Goal: Transaction & Acquisition: Download file/media

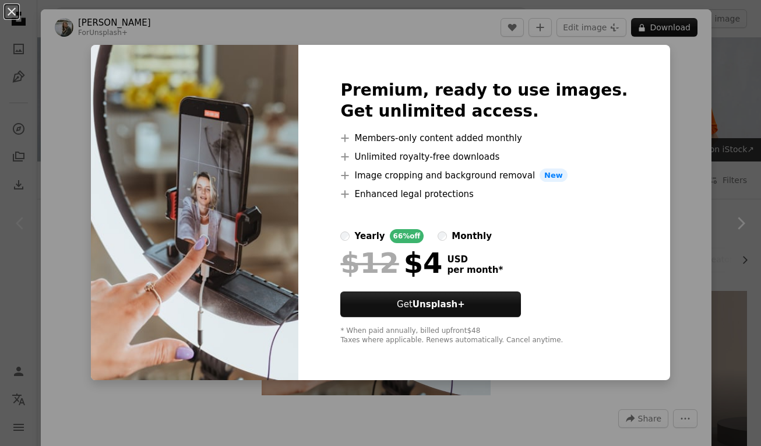
scroll to position [216, 0]
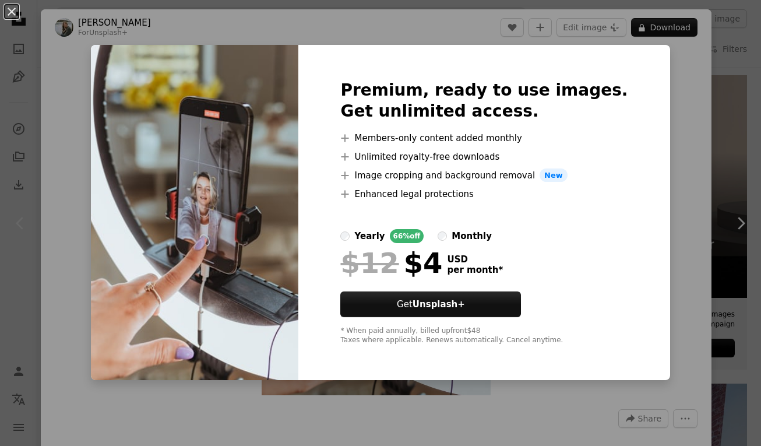
click at [669, 100] on div "An X shape Premium, ready to use images. Get unlimited access. A plus sign Memb…" at bounding box center [380, 223] width 761 height 446
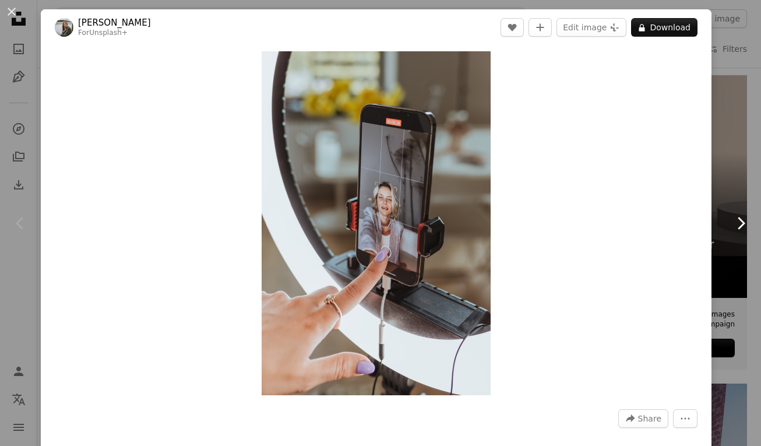
click at [749, 261] on link "Chevron right" at bounding box center [741, 223] width 41 height 112
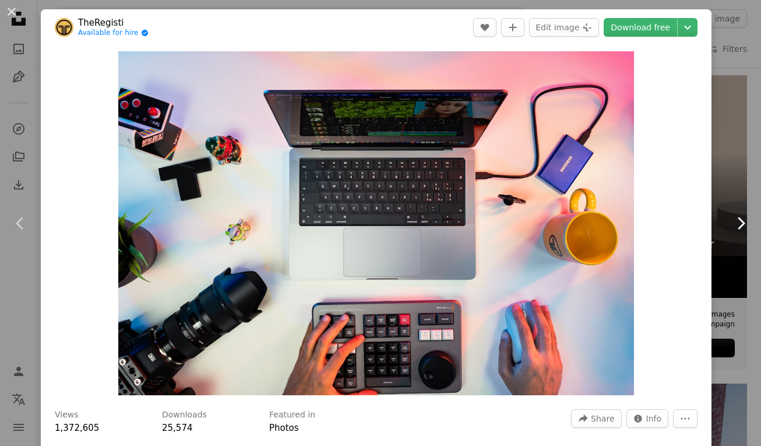
click at [739, 223] on icon "Chevron right" at bounding box center [741, 223] width 19 height 19
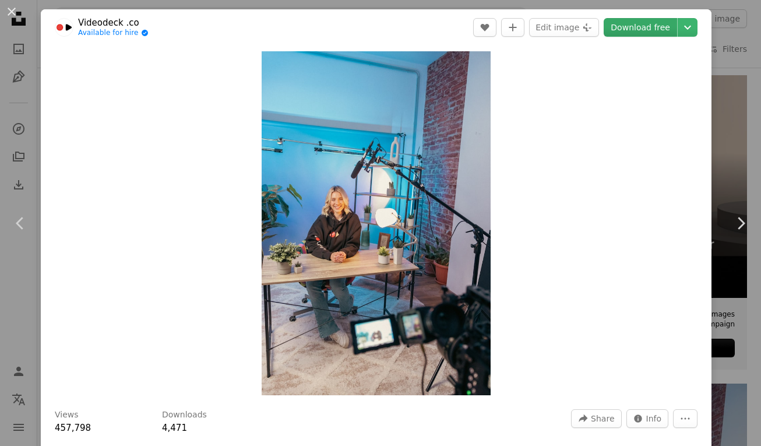
click at [660, 35] on link "Download free" at bounding box center [640, 27] width 73 height 19
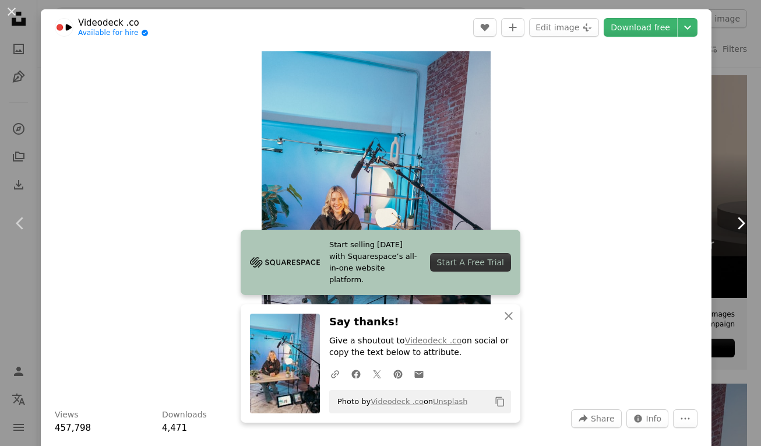
click at [734, 222] on icon "Chevron right" at bounding box center [741, 223] width 19 height 19
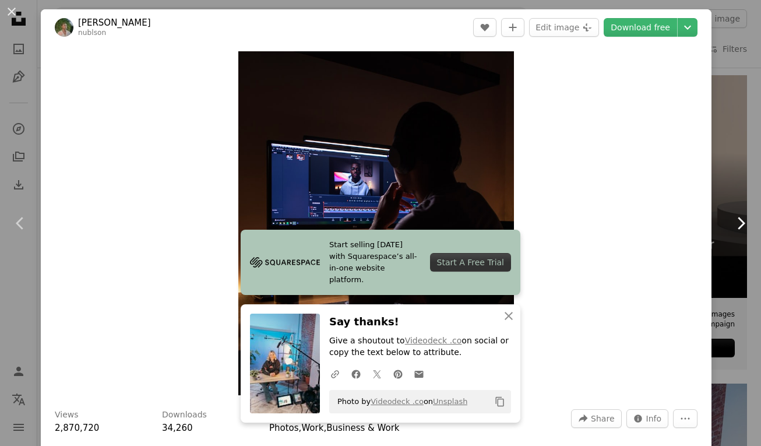
click at [734, 222] on icon "Chevron right" at bounding box center [741, 223] width 19 height 19
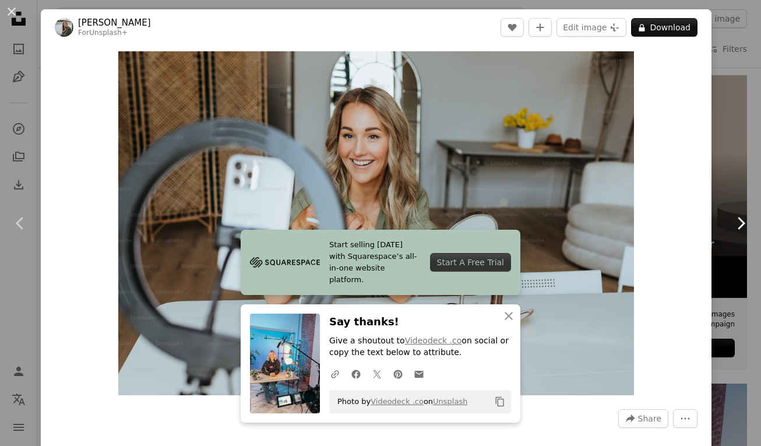
click at [742, 219] on icon "Chevron right" at bounding box center [741, 223] width 19 height 19
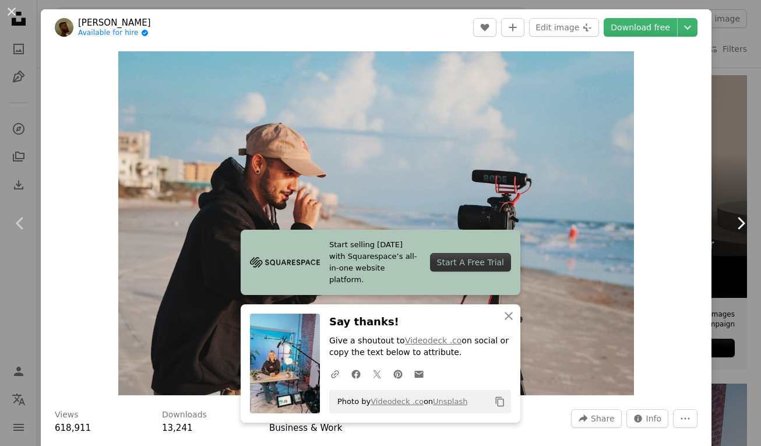
click at [742, 220] on icon at bounding box center [742, 223] width 8 height 12
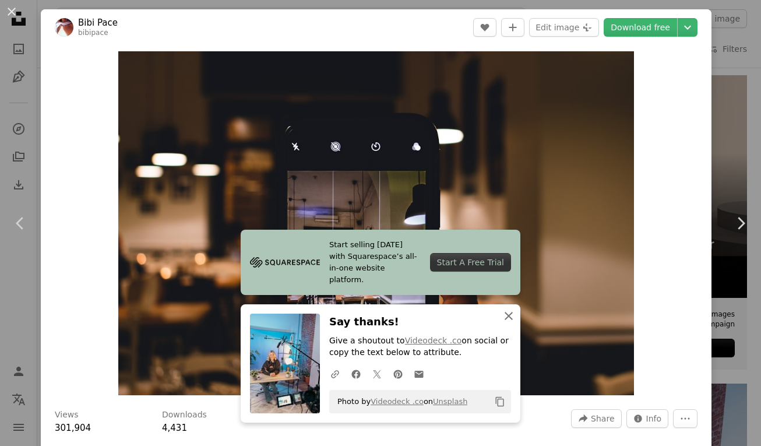
click at [512, 323] on icon "An X shape" at bounding box center [509, 316] width 14 height 14
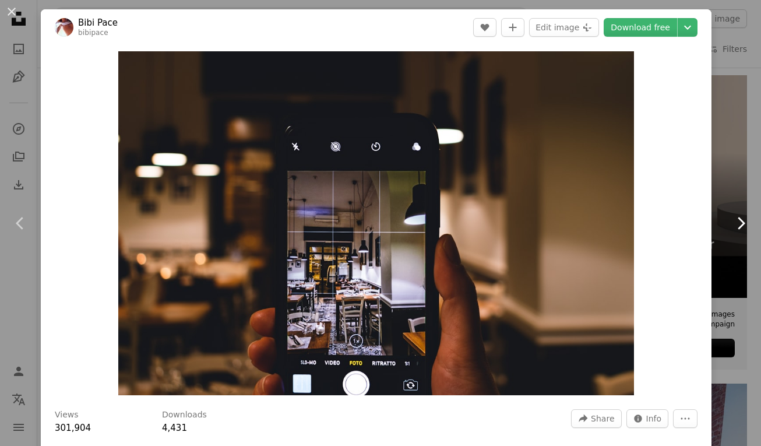
click at [748, 220] on icon "Chevron right" at bounding box center [741, 223] width 19 height 19
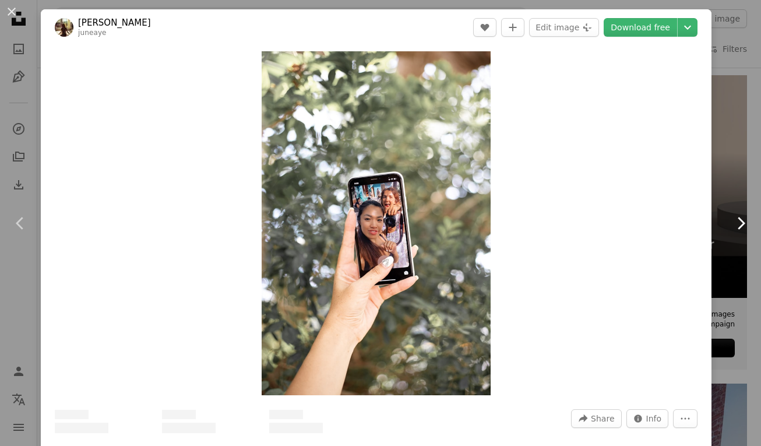
click at [741, 220] on icon at bounding box center [742, 223] width 8 height 12
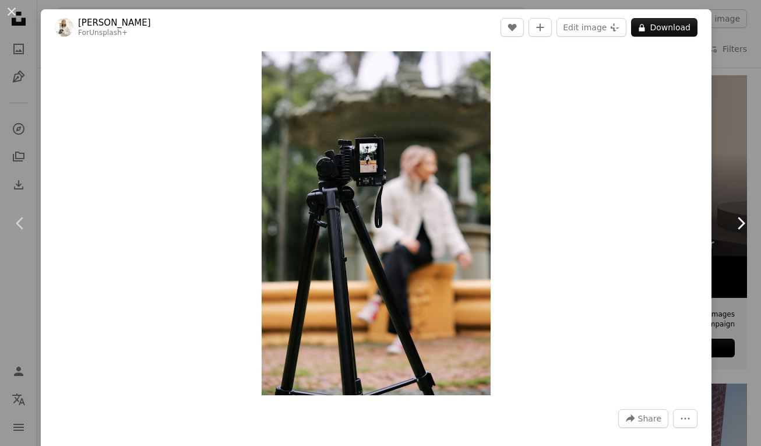
click at [741, 220] on icon at bounding box center [742, 223] width 8 height 12
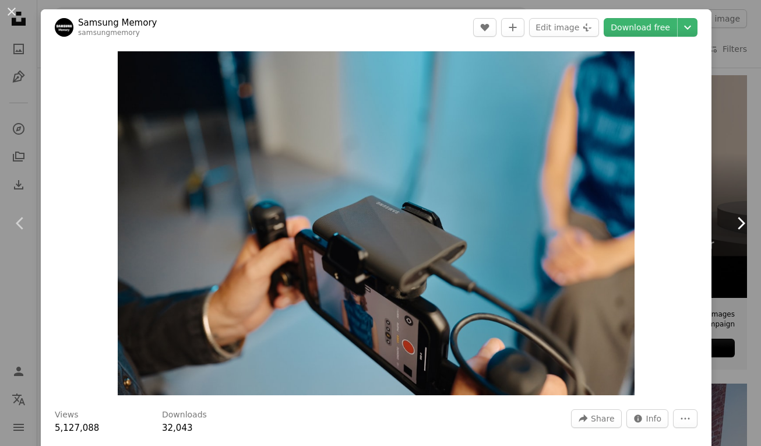
click at [741, 220] on icon at bounding box center [742, 223] width 8 height 12
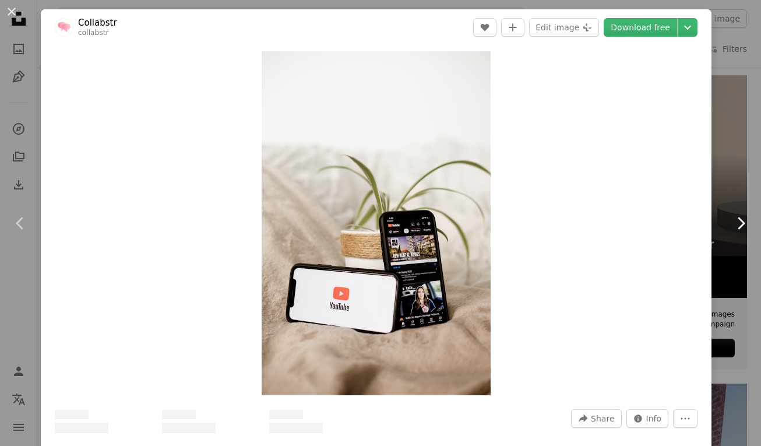
click at [741, 220] on icon at bounding box center [742, 223] width 8 height 12
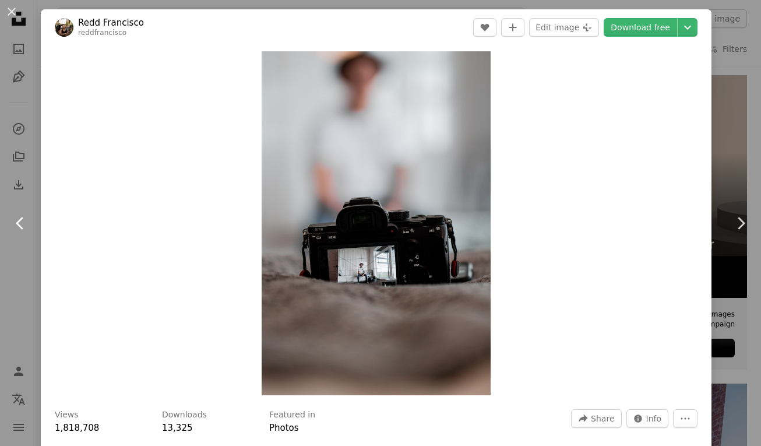
click at [17, 224] on icon at bounding box center [20, 223] width 8 height 12
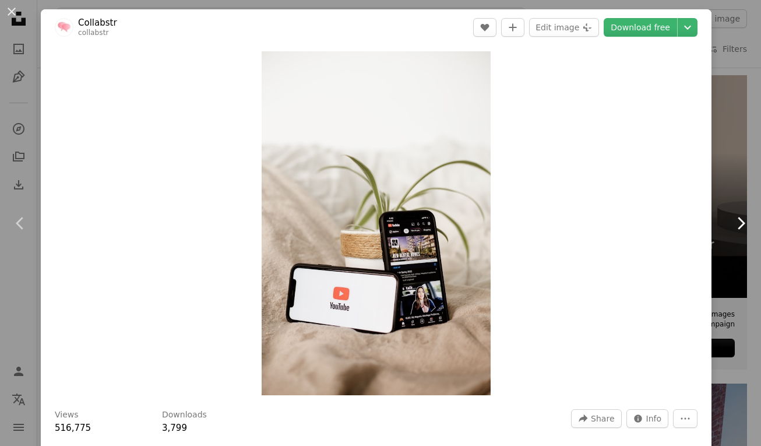
click at [735, 191] on link "Chevron right" at bounding box center [741, 223] width 41 height 112
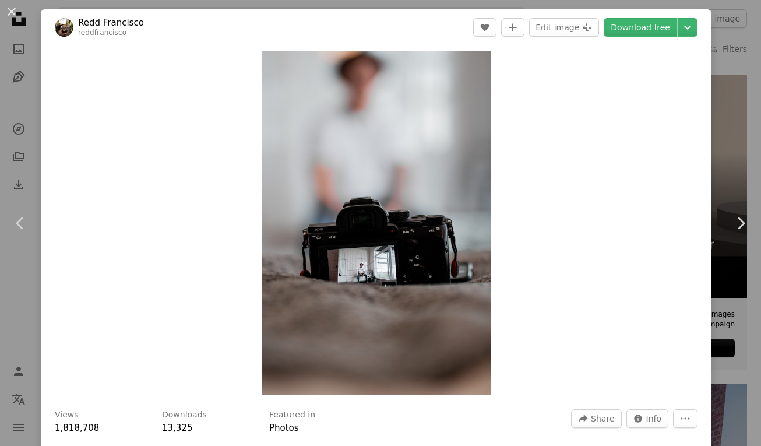
scroll to position [10, 0]
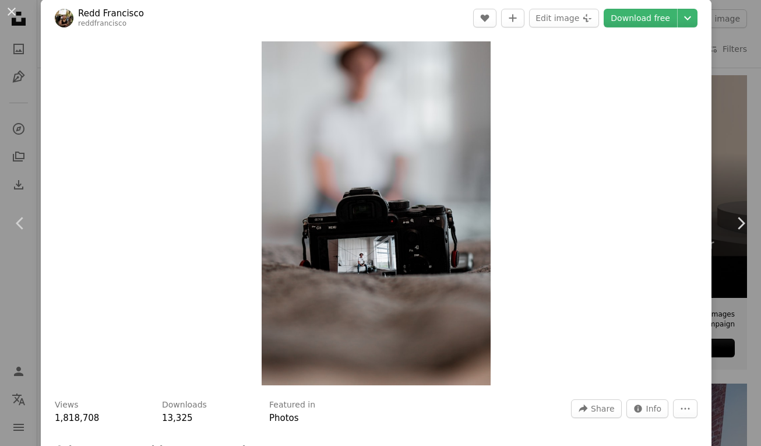
click at [742, 27] on div "An X shape Chevron left Chevron right [PERSON_NAME] reddfrancisco A heart A plu…" at bounding box center [380, 223] width 761 height 446
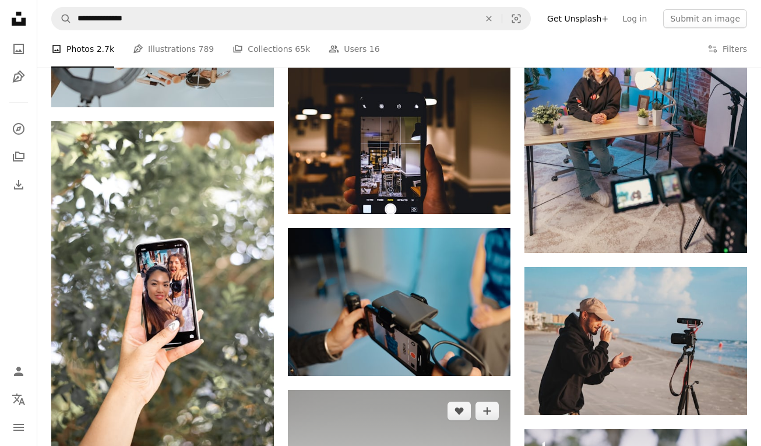
scroll to position [660, 0]
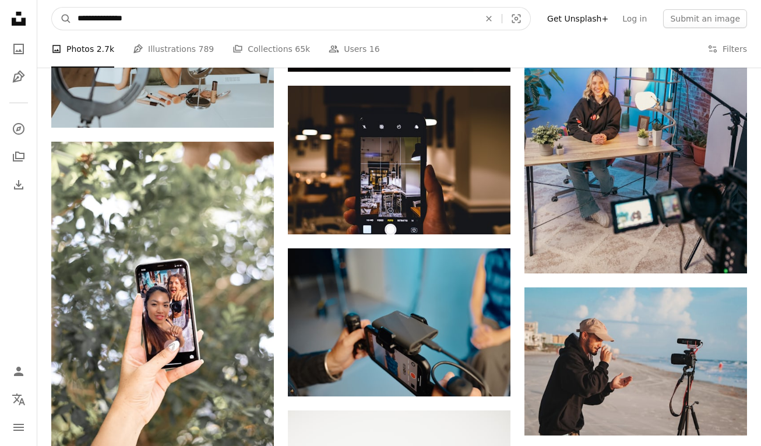
click at [350, 13] on input "**********" at bounding box center [274, 19] width 405 height 22
type input "*"
type input "**********"
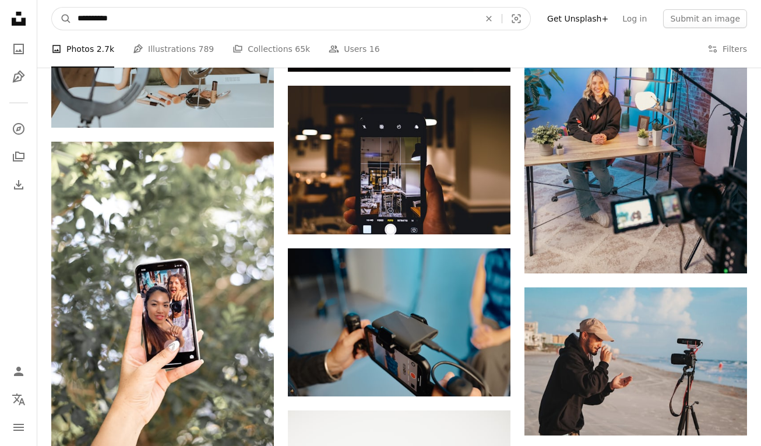
click at [62, 19] on button "A magnifying glass" at bounding box center [62, 19] width 20 height 22
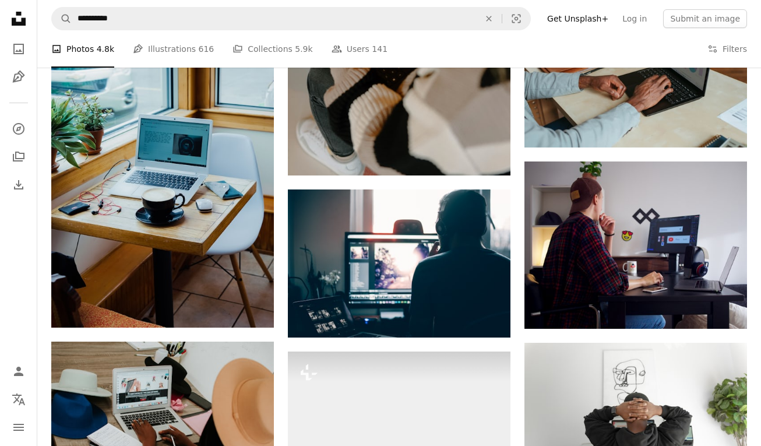
scroll to position [561, 0]
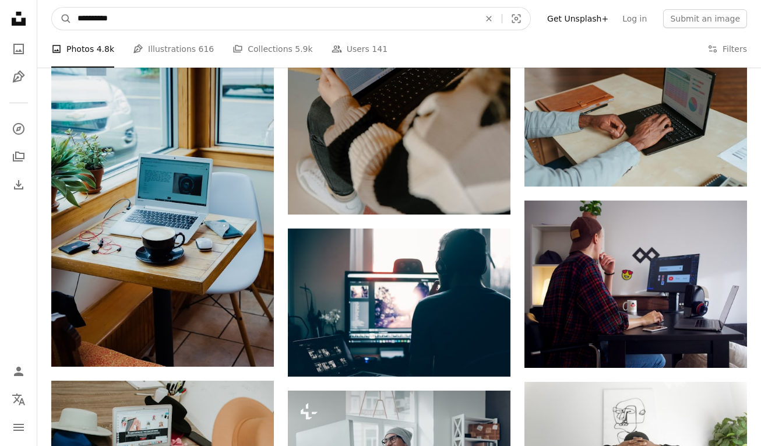
click at [79, 19] on input "**********" at bounding box center [274, 19] width 405 height 22
type input "**********"
click at [62, 19] on button "A magnifying glass" at bounding box center [62, 19] width 20 height 22
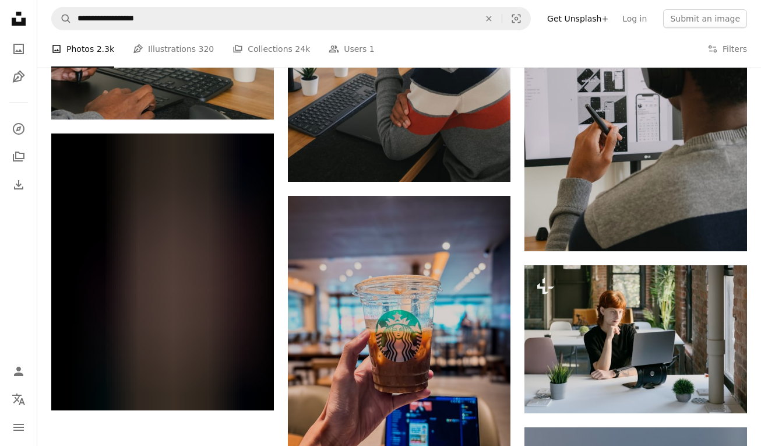
scroll to position [1181, 0]
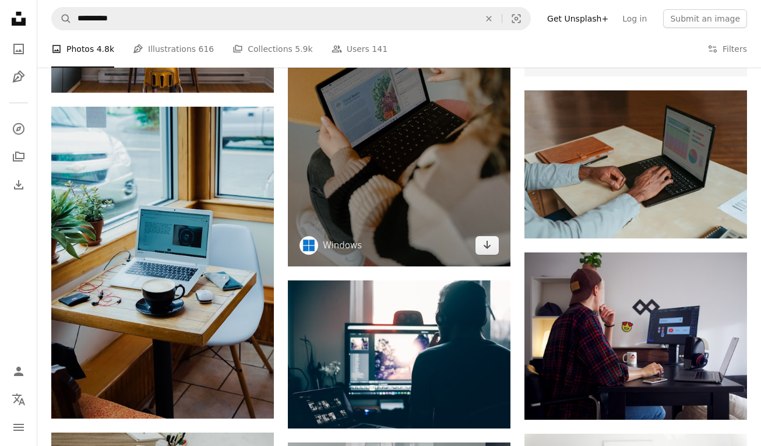
scroll to position [507, 0]
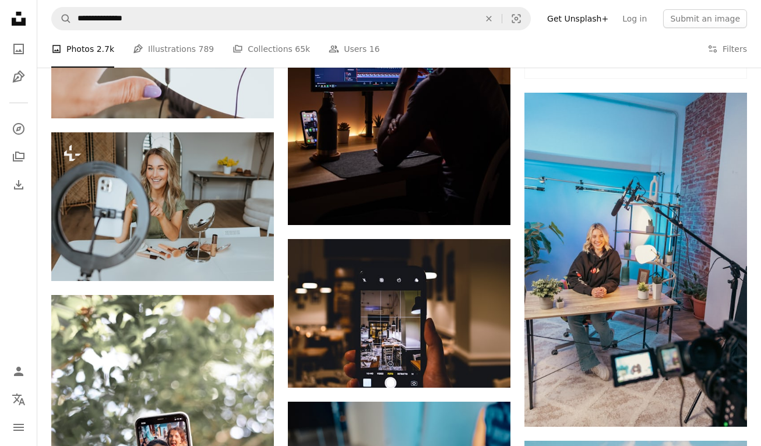
scroll to position [660, 0]
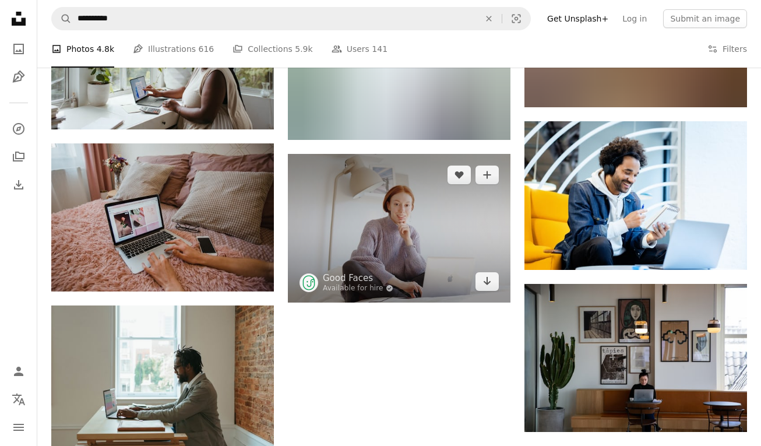
scroll to position [1238, 0]
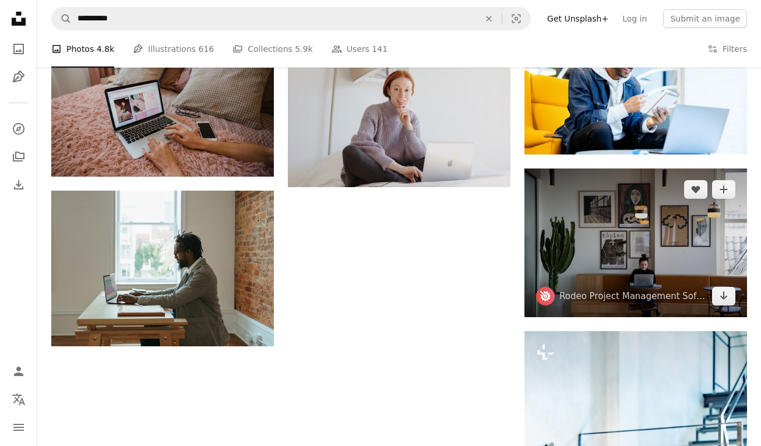
click at [617, 263] on img at bounding box center [636, 242] width 223 height 148
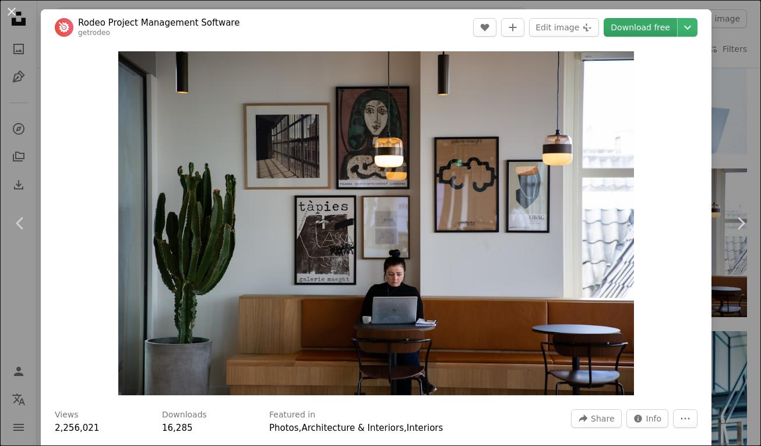
click at [655, 26] on link "Download free" at bounding box center [640, 27] width 73 height 19
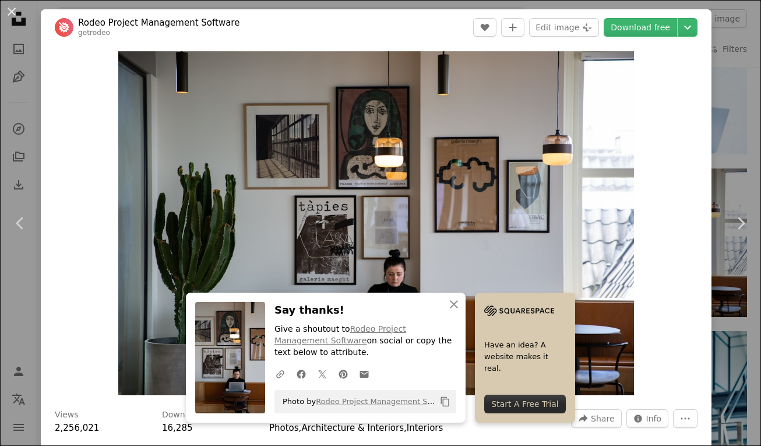
click at [749, 135] on div "An X shape Chevron left Chevron right An X shape Close Say thanks! Give a shout…" at bounding box center [380, 223] width 761 height 446
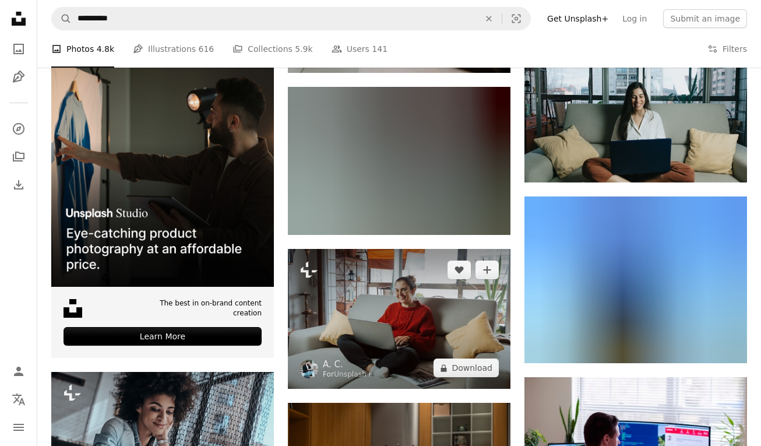
scroll to position [2205, 0]
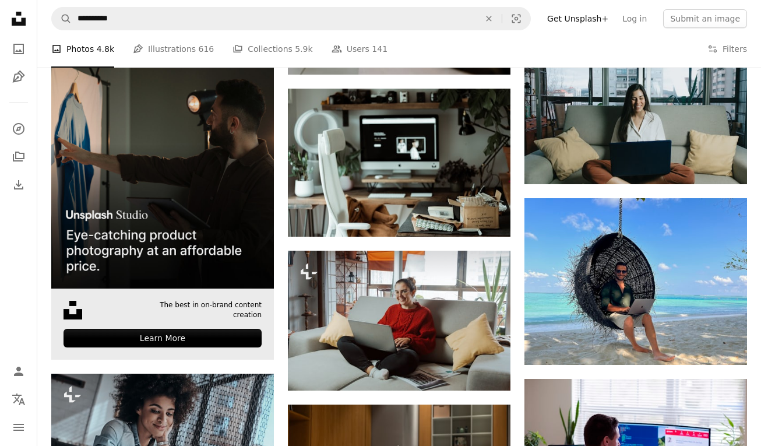
click at [142, 120] on img at bounding box center [162, 177] width 223 height 223
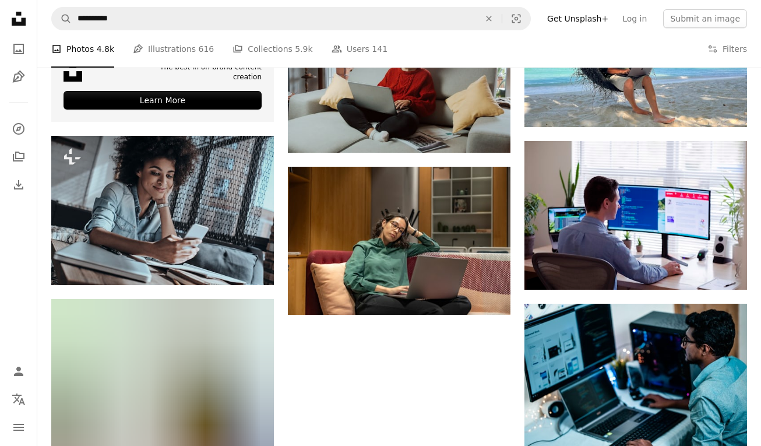
scroll to position [2182, 0]
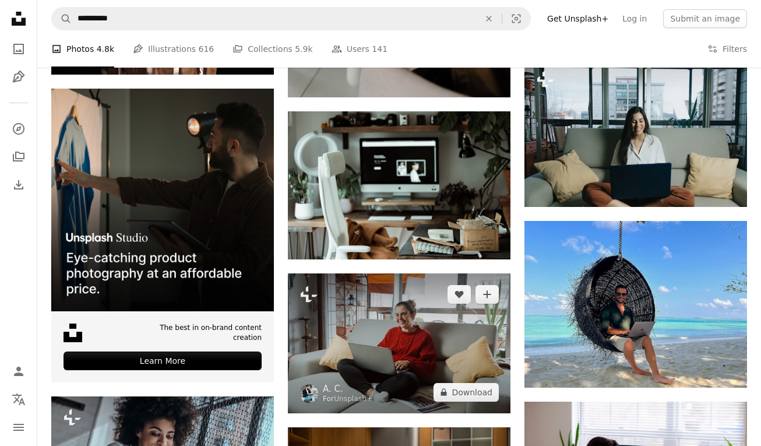
click at [410, 343] on img at bounding box center [399, 343] width 223 height 140
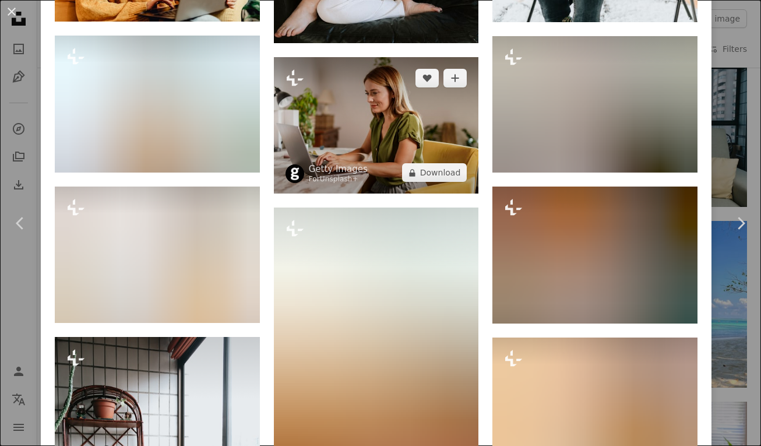
scroll to position [1587, 0]
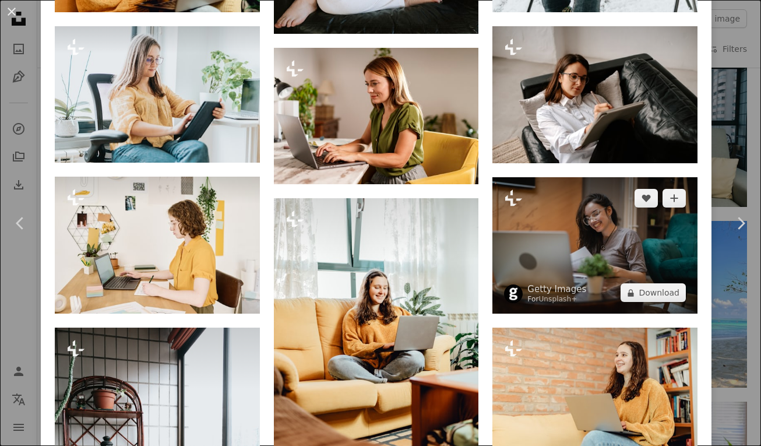
click at [606, 269] on img at bounding box center [595, 245] width 205 height 136
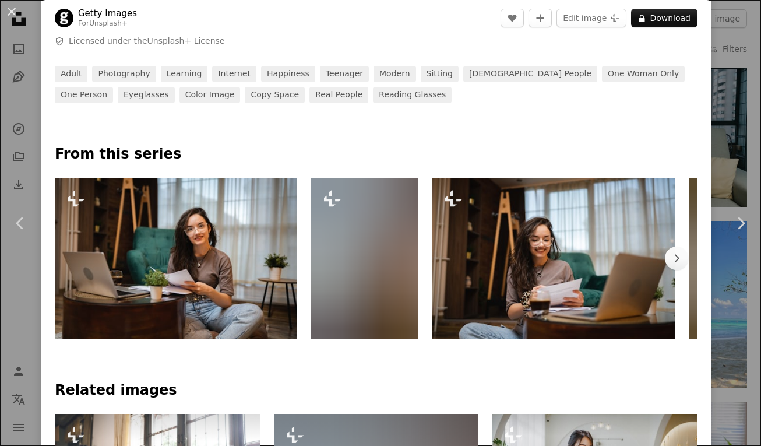
scroll to position [438, 0]
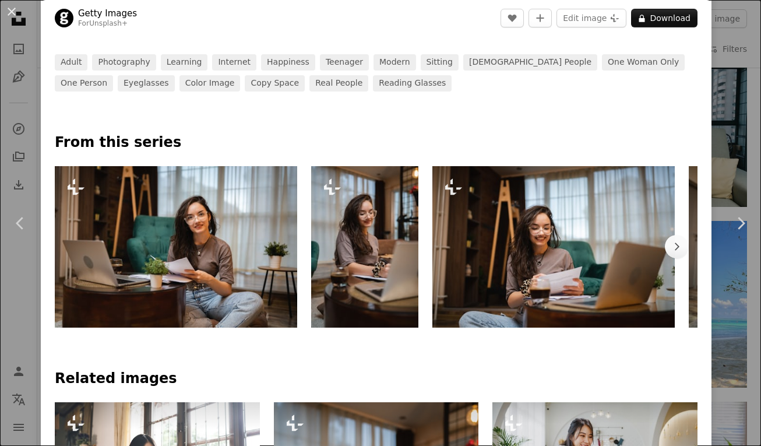
click at [592, 262] on img at bounding box center [554, 246] width 243 height 161
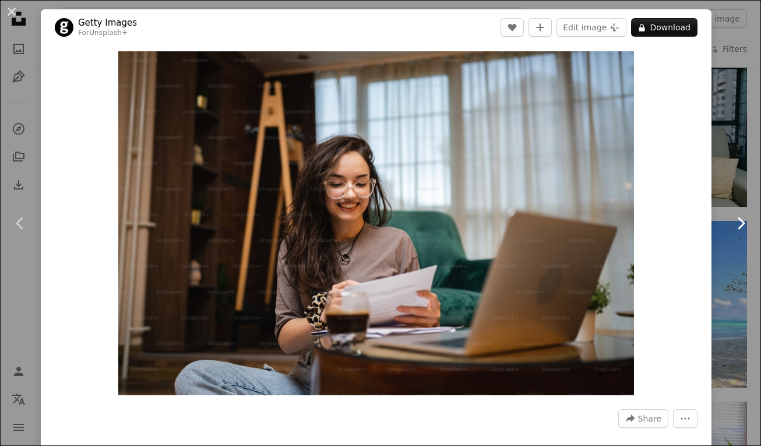
click at [743, 218] on icon "Chevron right" at bounding box center [741, 223] width 19 height 19
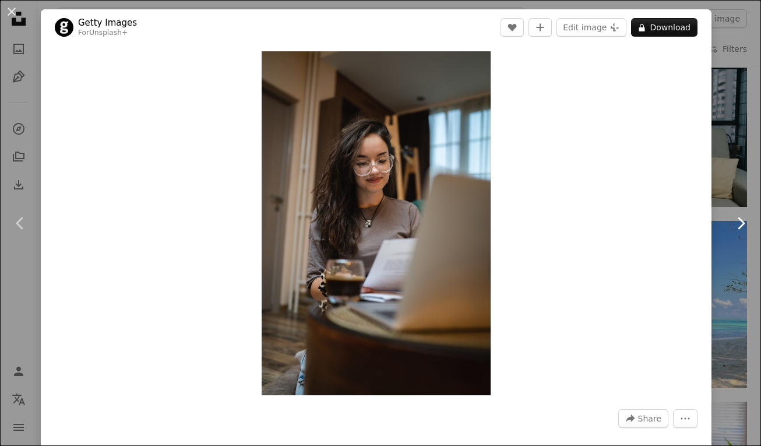
click at [749, 224] on icon "Chevron right" at bounding box center [741, 223] width 19 height 19
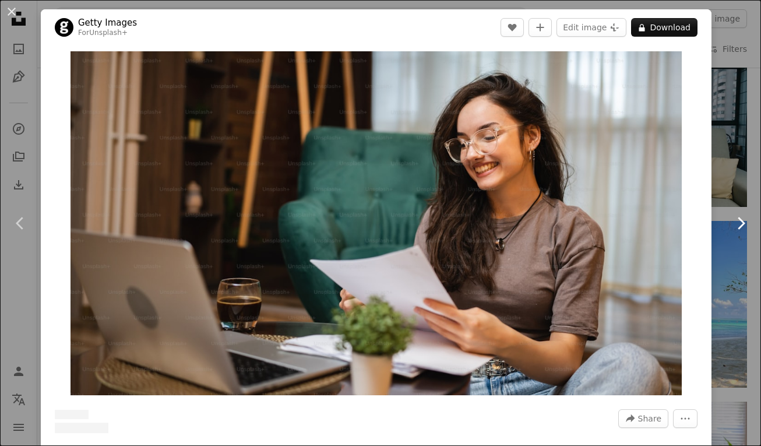
click at [740, 188] on link "Chevron right" at bounding box center [741, 223] width 41 height 112
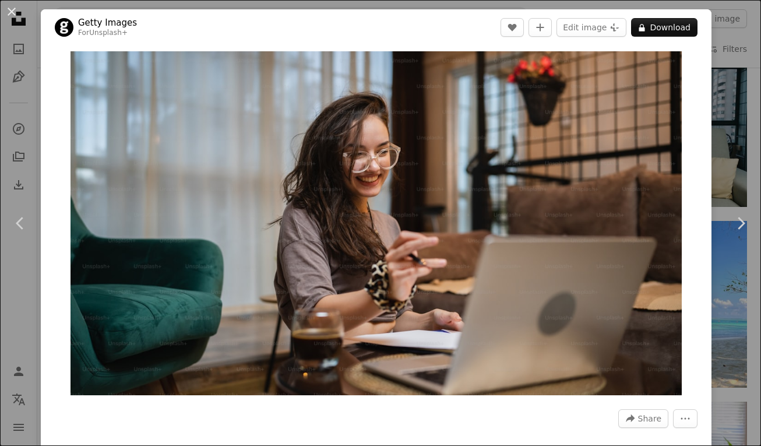
click at [733, 153] on div "An X shape Chevron left Chevron right Getty Images For Unsplash+ A heart A plus…" at bounding box center [380, 223] width 761 height 446
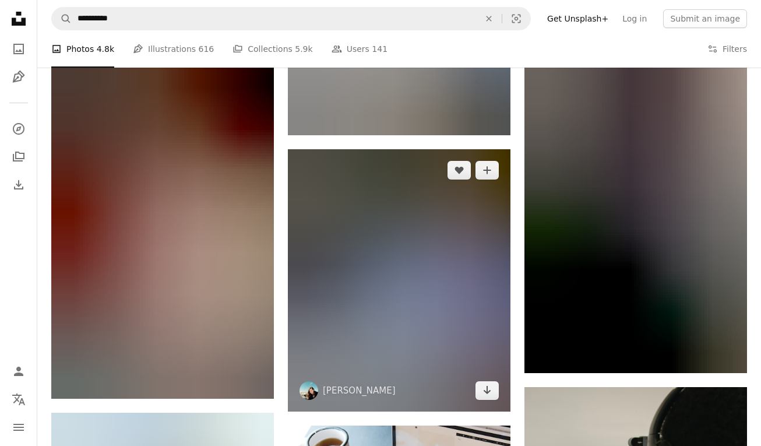
scroll to position [3536, 0]
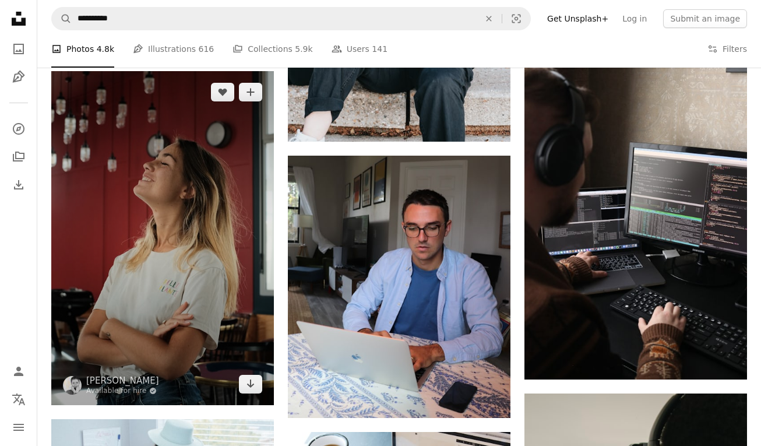
click at [155, 215] on img at bounding box center [162, 238] width 223 height 334
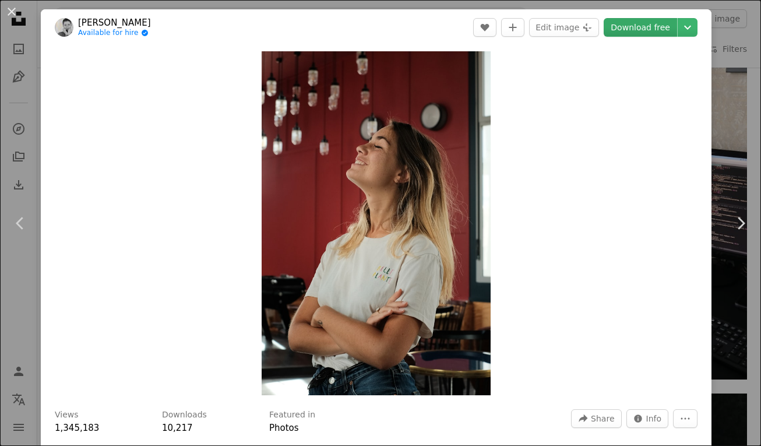
click at [665, 27] on link "Download free" at bounding box center [640, 27] width 73 height 19
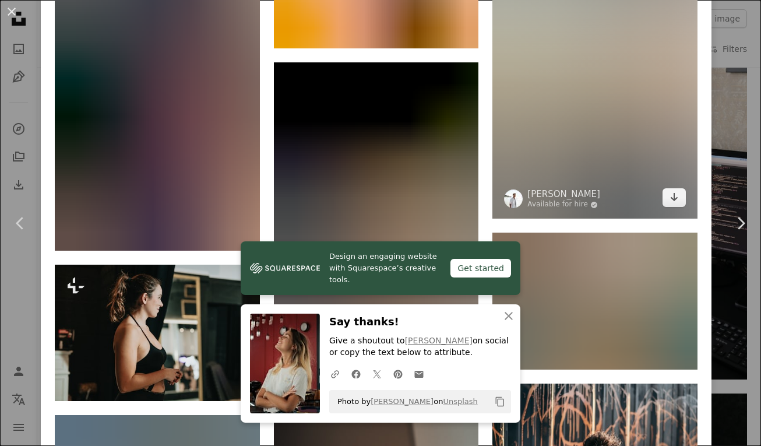
scroll to position [1885, 0]
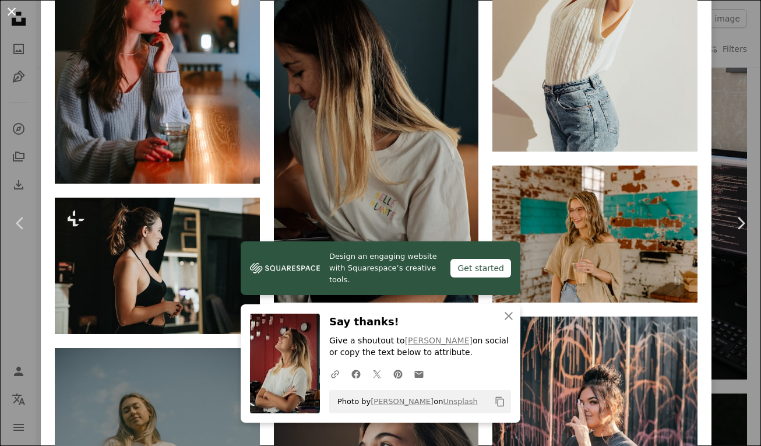
click at [15, 10] on button "An X shape" at bounding box center [12, 12] width 14 height 14
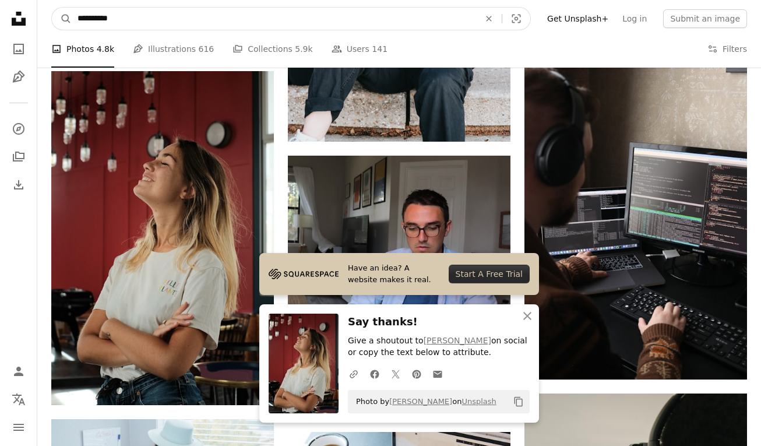
click at [119, 22] on input "**********" at bounding box center [274, 19] width 405 height 22
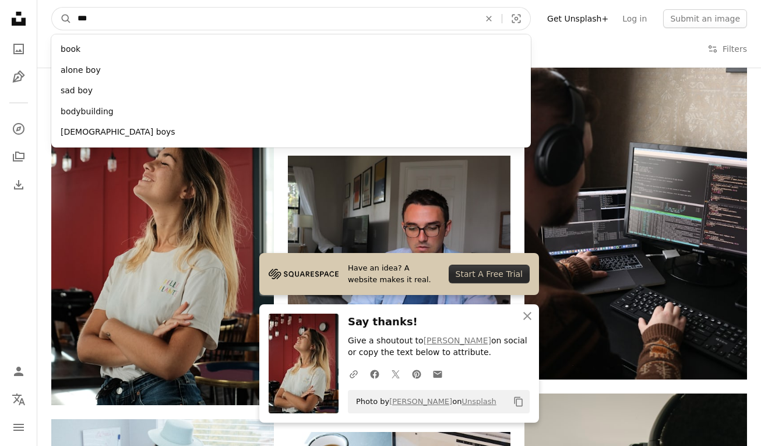
type input "****"
click at [62, 19] on button "A magnifying glass" at bounding box center [62, 19] width 20 height 22
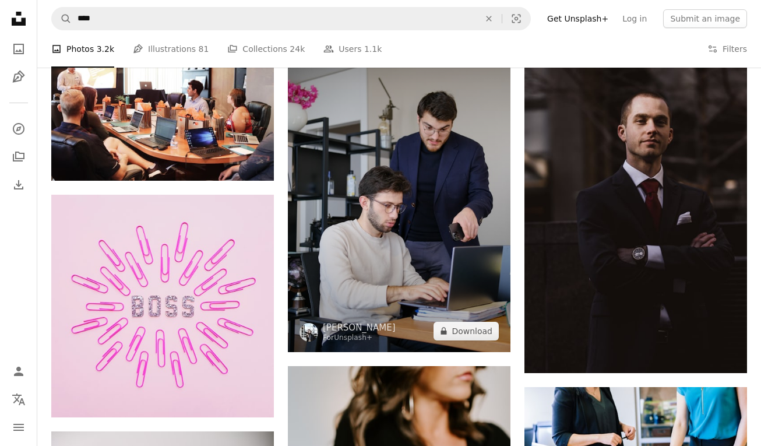
scroll to position [1253, 0]
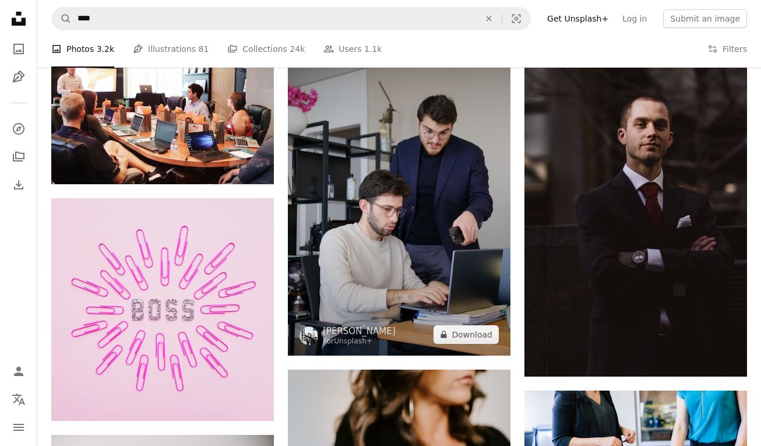
click at [417, 195] on img at bounding box center [399, 189] width 223 height 334
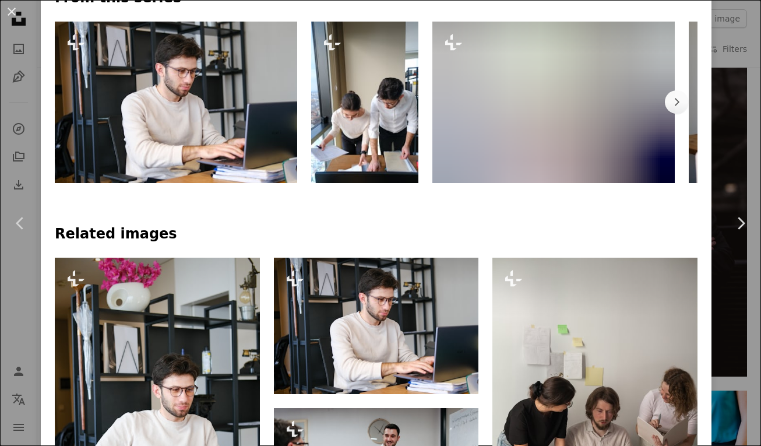
scroll to position [905, 0]
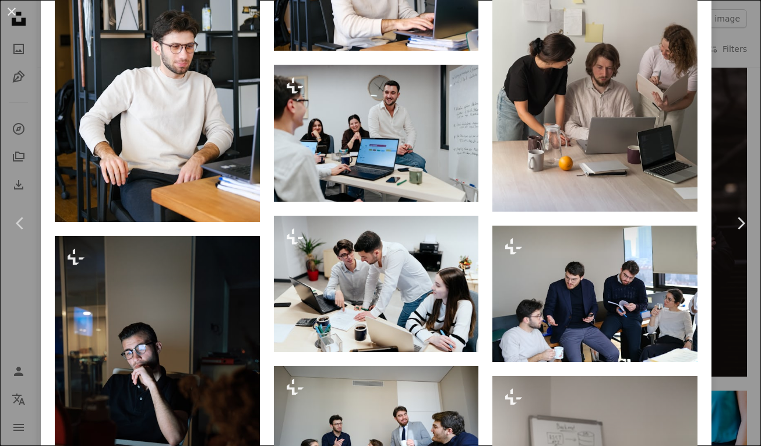
click at [726, 280] on div "An X shape Chevron left Chevron right [PERSON_NAME] For Unsplash+ A heart A plu…" at bounding box center [380, 223] width 761 height 446
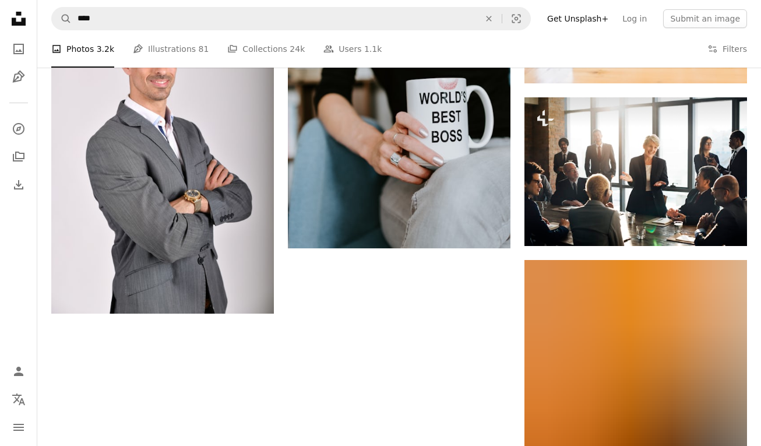
scroll to position [1667, 0]
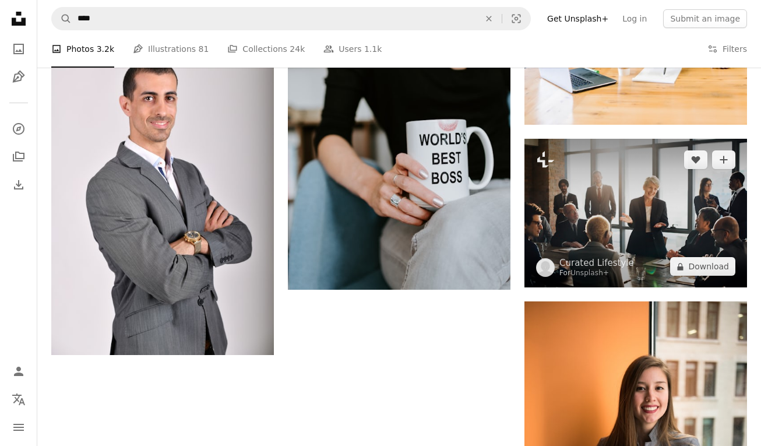
click at [694, 209] on img at bounding box center [636, 213] width 223 height 149
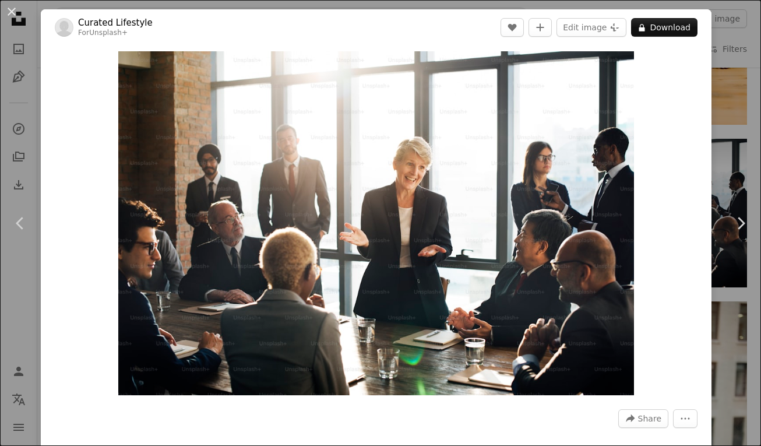
click at [34, 45] on div "An X shape Chevron left Chevron right Curated Lifestyle For Unsplash+ A heart A…" at bounding box center [380, 223] width 761 height 446
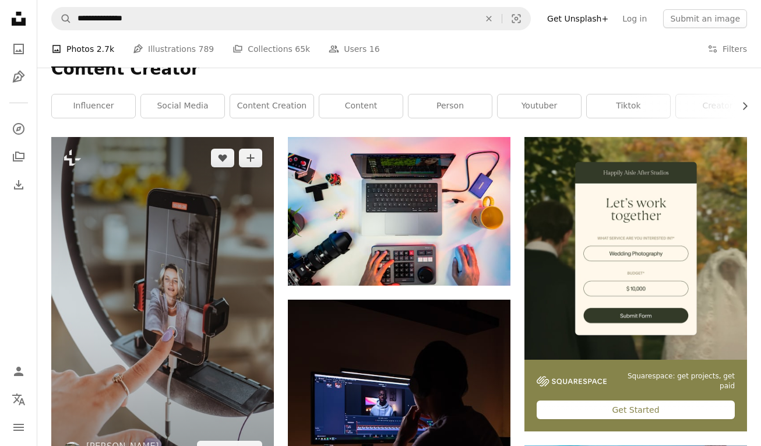
scroll to position [155, 0]
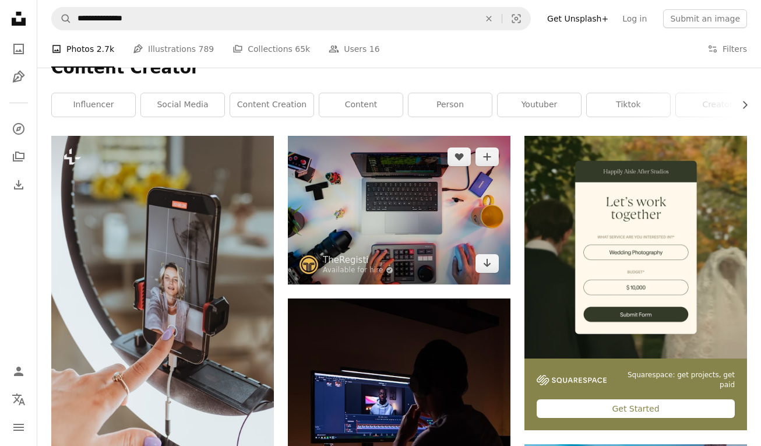
click at [440, 224] on img at bounding box center [399, 210] width 223 height 148
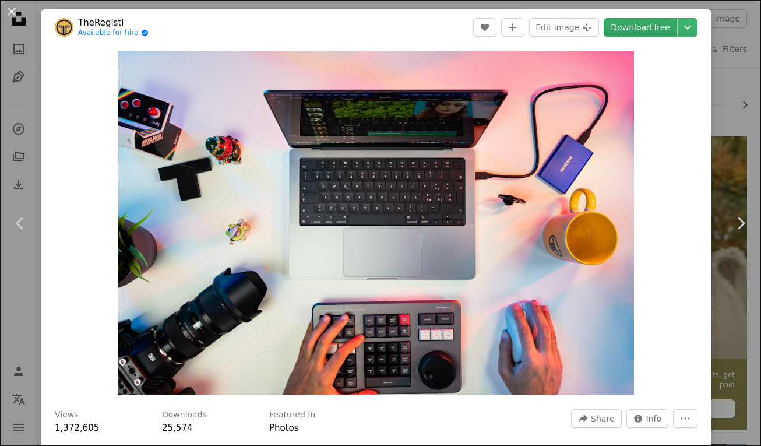
click at [667, 27] on link "Download free" at bounding box center [640, 27] width 73 height 19
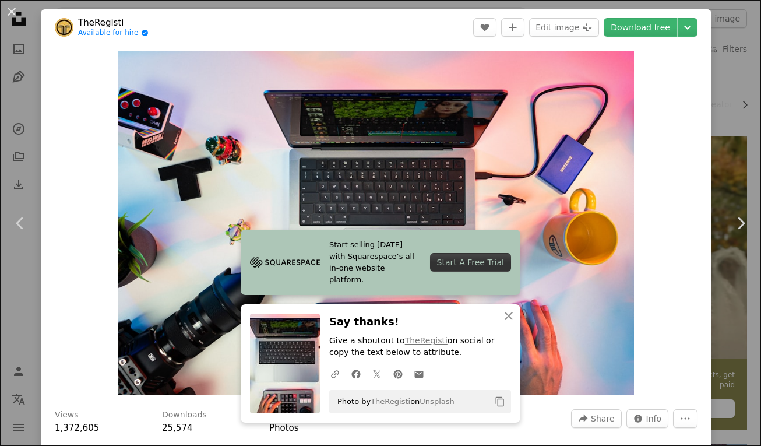
click at [731, 139] on div "An X shape Chevron left Chevron right Start selling [DATE] with Squarespace’s a…" at bounding box center [380, 223] width 761 height 446
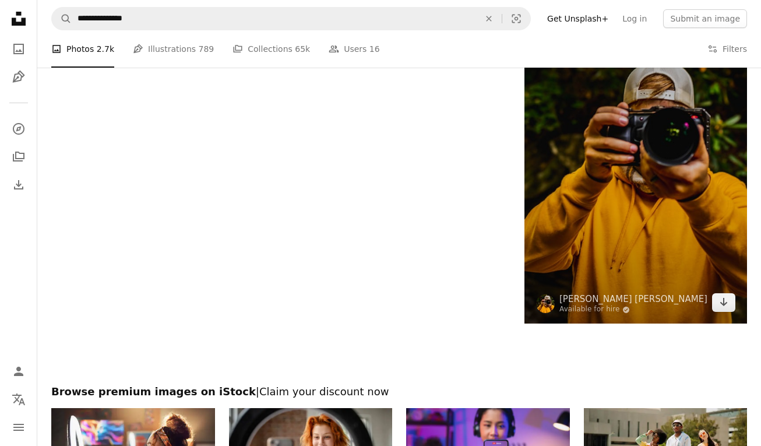
scroll to position [2262, 0]
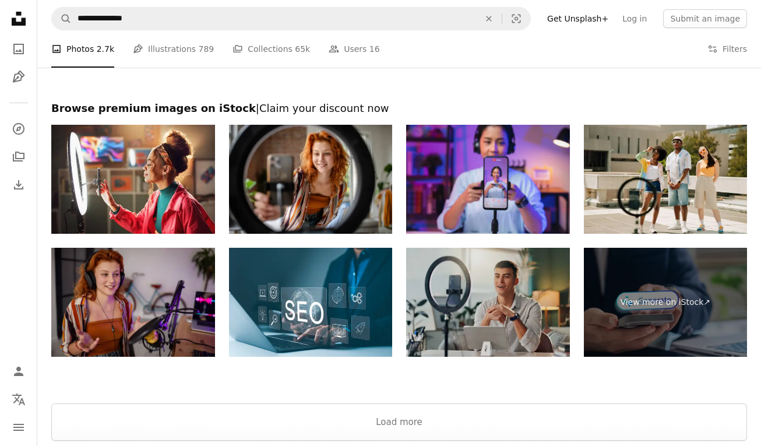
click at [466, 298] on img at bounding box center [488, 302] width 164 height 109
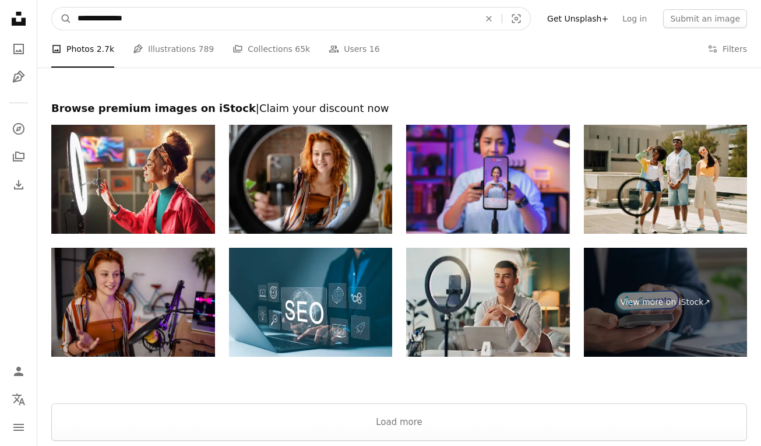
click at [140, 15] on input "**********" at bounding box center [274, 19] width 405 height 22
paste input "Find visuals sitewide"
type input "**********"
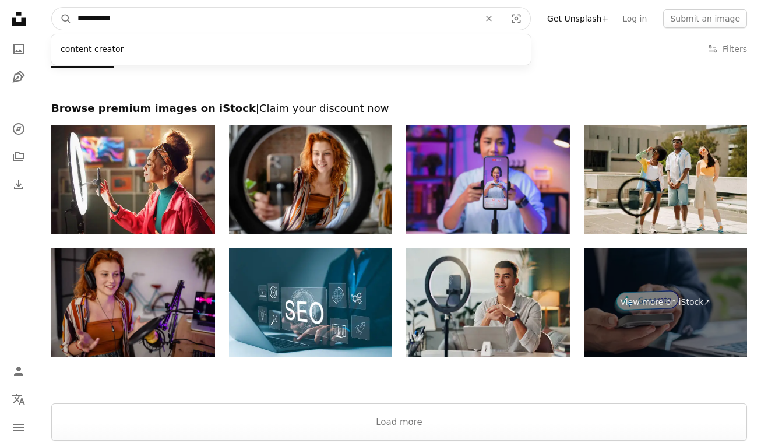
click at [62, 19] on button "A magnifying glass" at bounding box center [62, 19] width 20 height 22
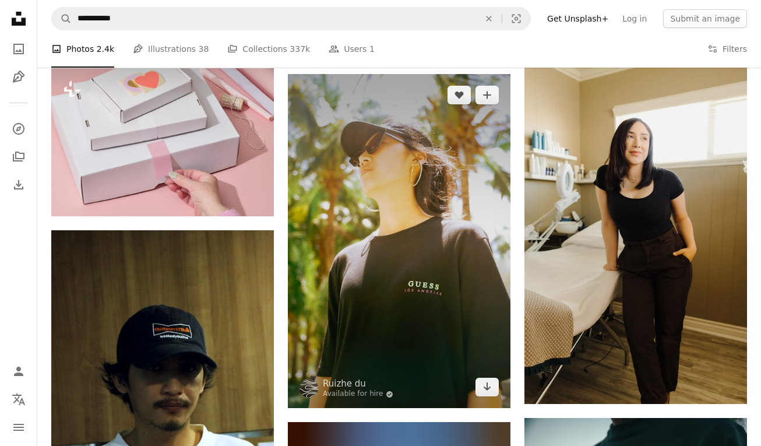
scroll to position [1680, 0]
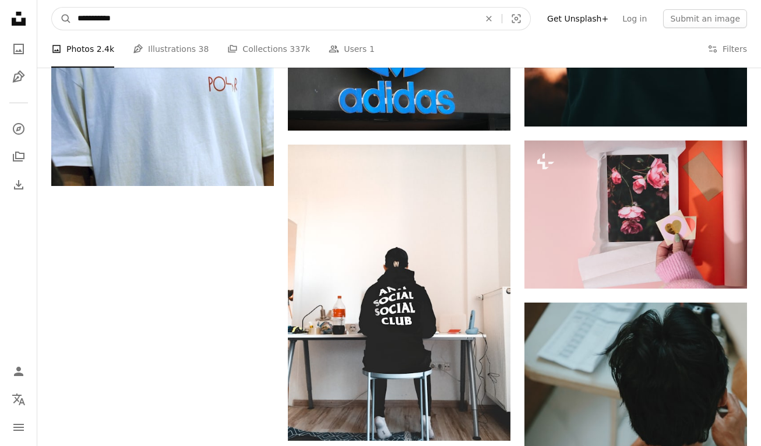
click at [378, 23] on input "**********" at bounding box center [274, 19] width 405 height 22
paste input "*********"
type input "**********"
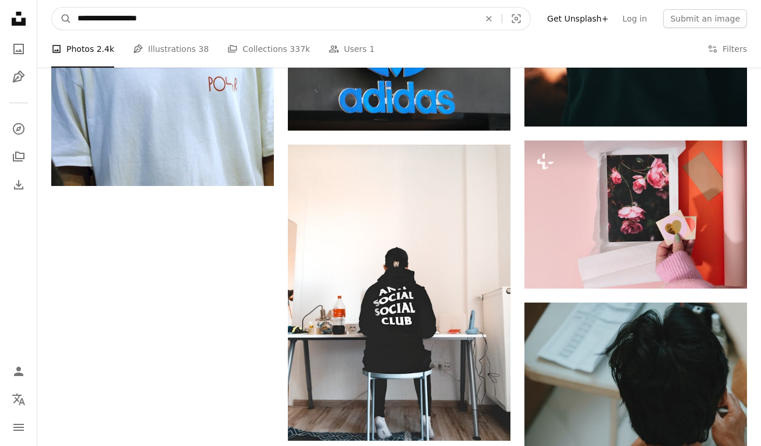
click at [62, 19] on button "A magnifying glass" at bounding box center [62, 19] width 20 height 22
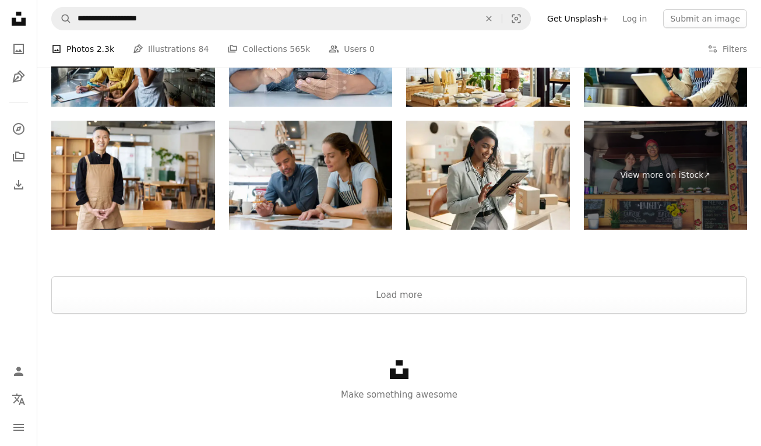
scroll to position [2452, 0]
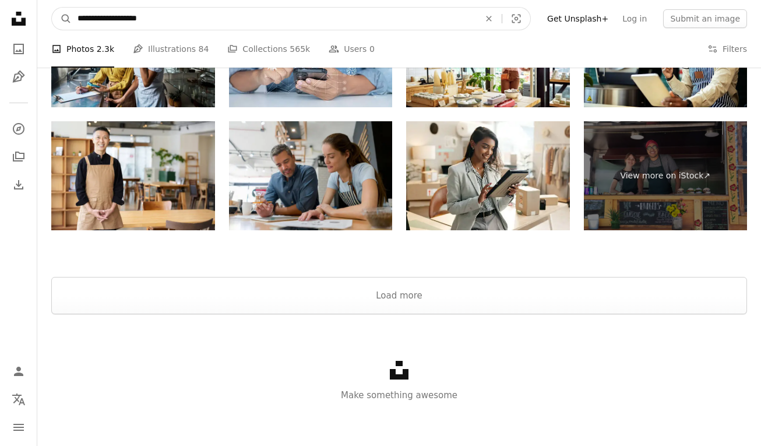
click at [353, 17] on input "**********" at bounding box center [274, 19] width 405 height 22
type input "*"
type input "*******"
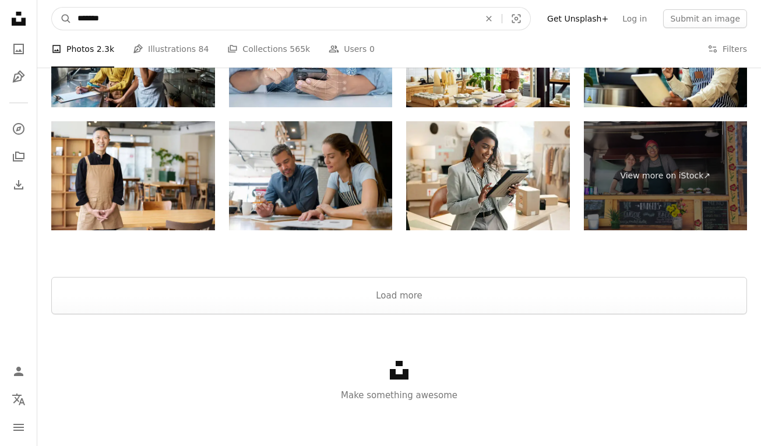
click at [62, 19] on button "A magnifying glass" at bounding box center [62, 19] width 20 height 22
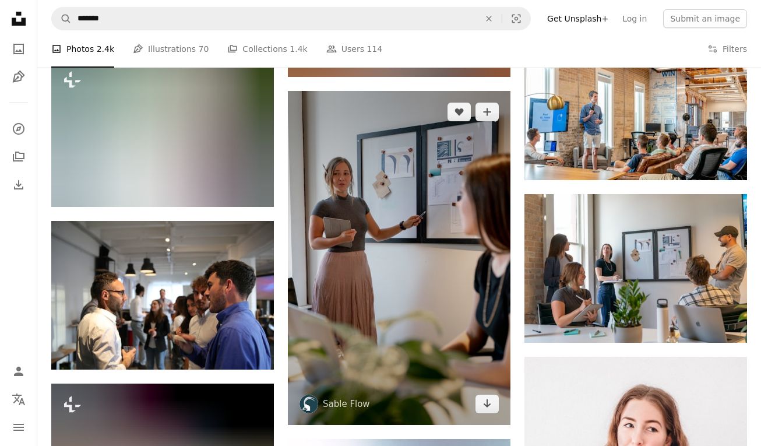
scroll to position [781, 0]
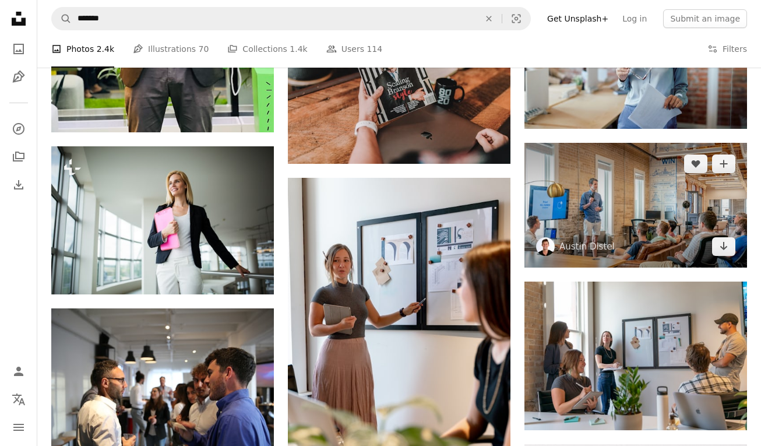
click at [663, 217] on img at bounding box center [636, 205] width 223 height 125
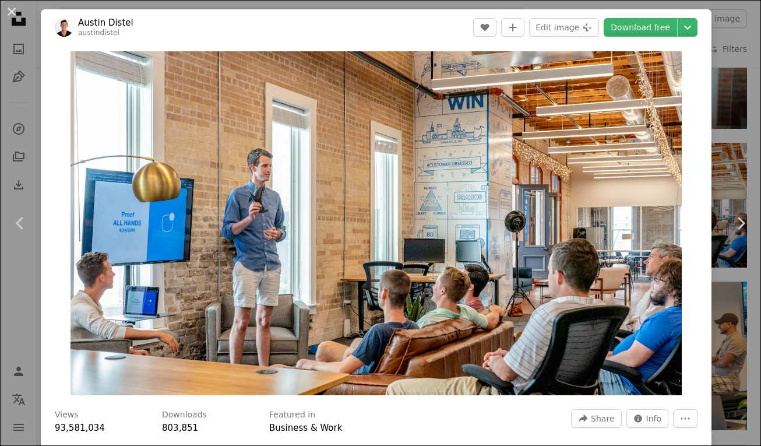
click at [647, 16] on header "[PERSON_NAME] austindistel A heart A plus sign Edit image Plus sign for Unsplas…" at bounding box center [376, 27] width 671 height 36
click at [648, 26] on link "Download free" at bounding box center [640, 27] width 73 height 19
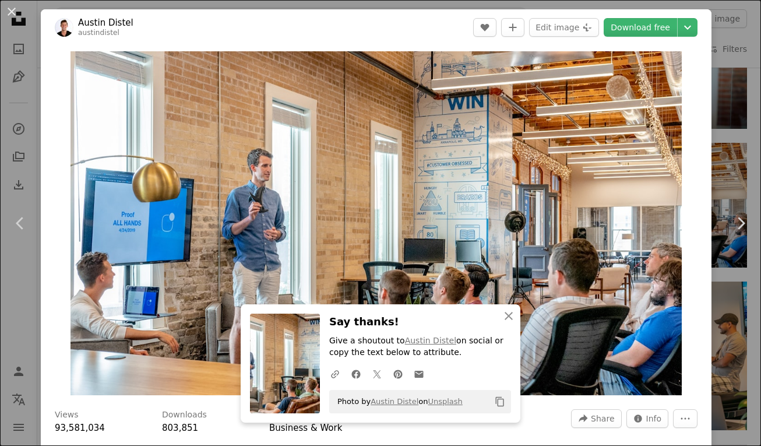
click at [744, 110] on div "An X shape Chevron left Chevron right An X shape Close Say thanks! Give a shout…" at bounding box center [380, 223] width 761 height 446
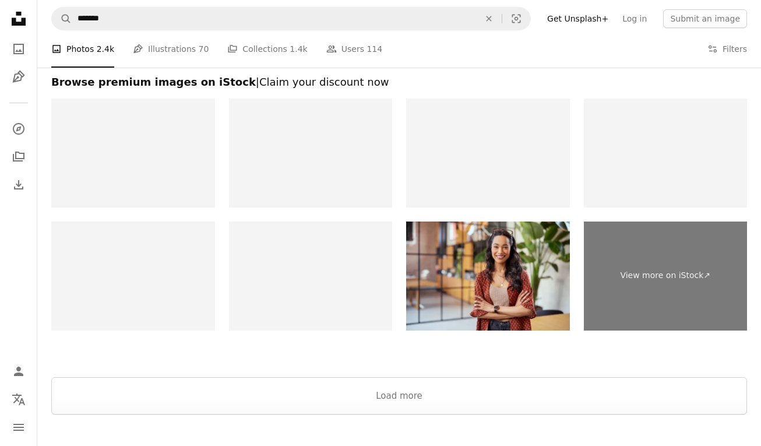
scroll to position [1947, 0]
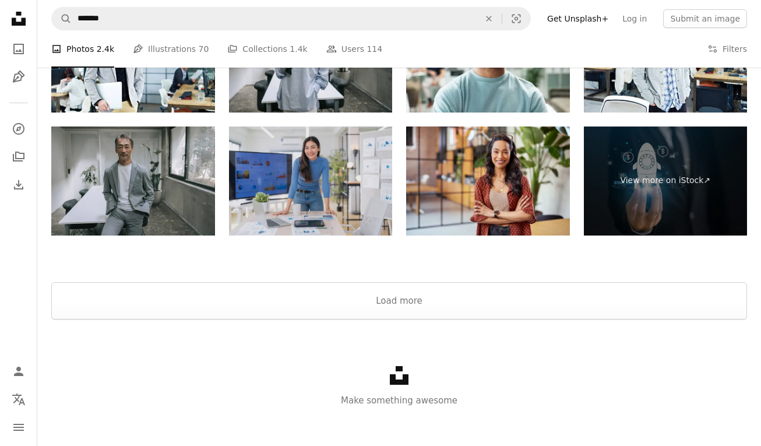
click at [335, 193] on img at bounding box center [311, 181] width 164 height 109
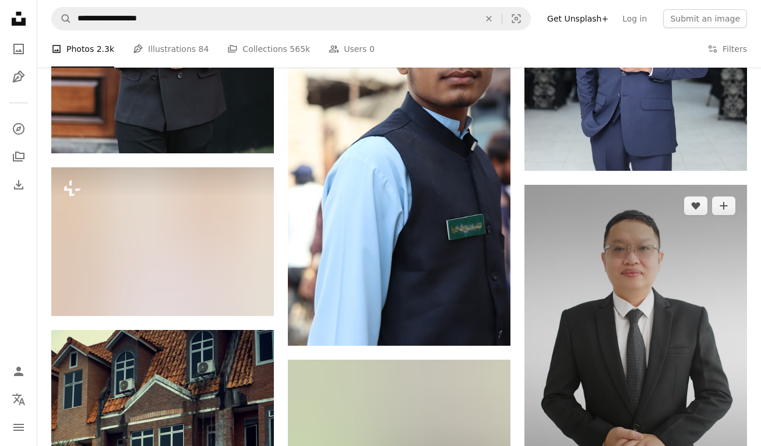
scroll to position [1502, 0]
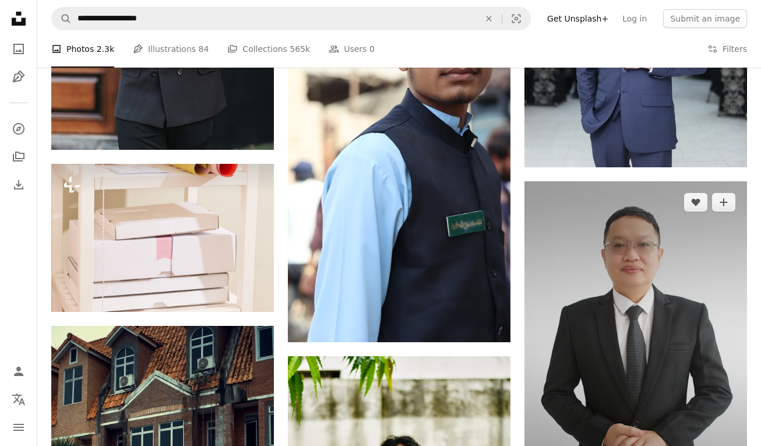
click at [620, 311] on img at bounding box center [636, 348] width 223 height 334
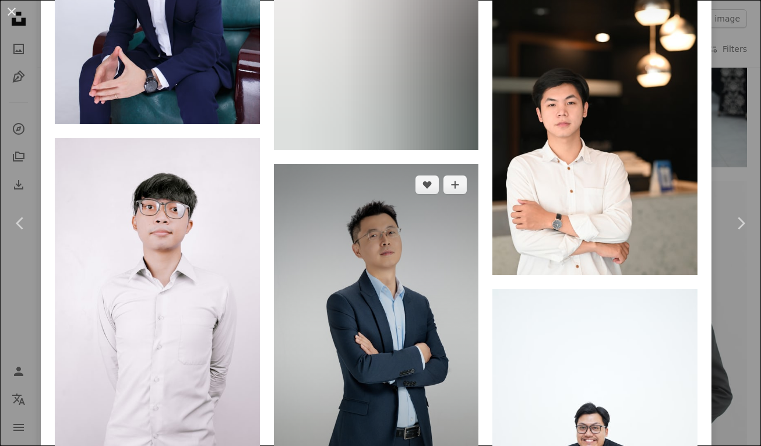
scroll to position [2692, 0]
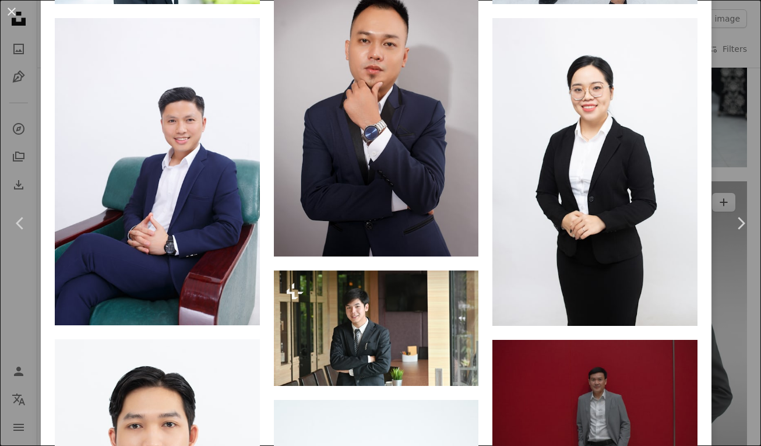
click at [736, 297] on div "An X shape Chevron left Chevron right [PERSON_NAME] [PERSON_NAME] Available for…" at bounding box center [380, 223] width 761 height 446
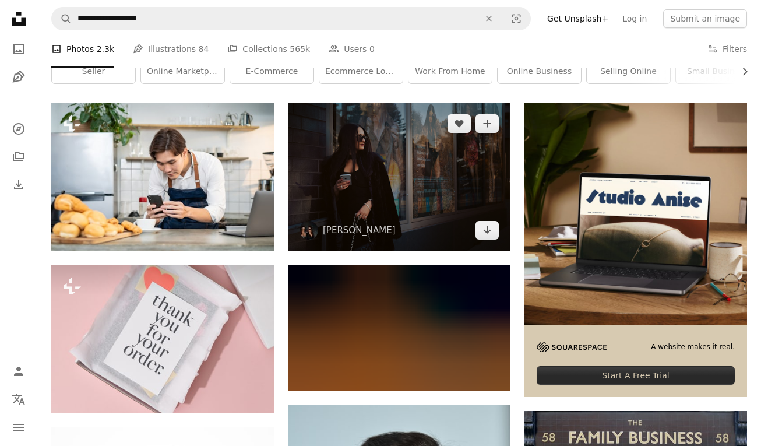
scroll to position [196, 0]
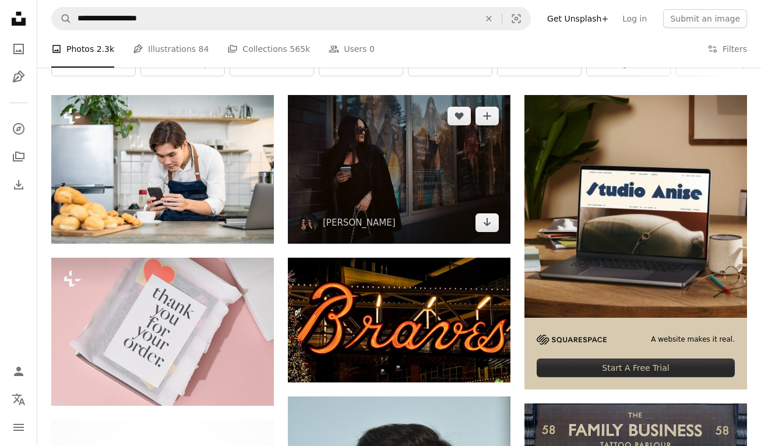
click at [430, 185] on img at bounding box center [399, 169] width 223 height 148
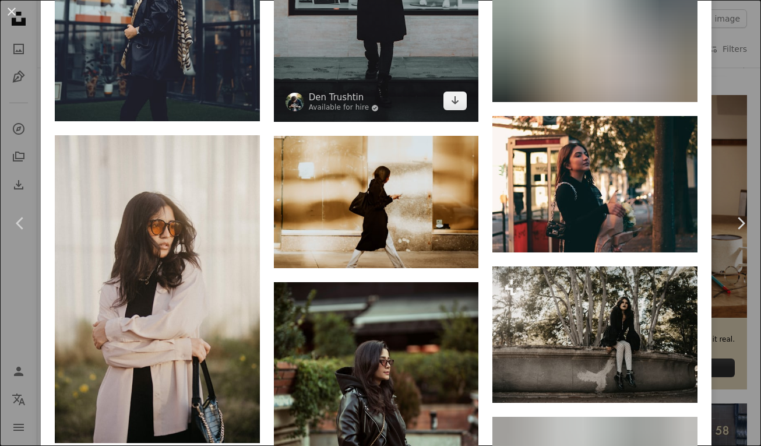
scroll to position [1265, 0]
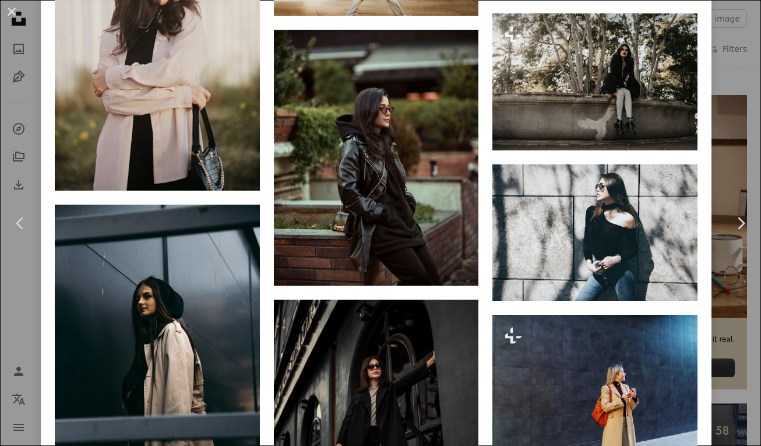
click at [29, 55] on div "An X shape Chevron left Chevron right [PERSON_NAME] slaystudios A heart A plus …" at bounding box center [380, 223] width 761 height 446
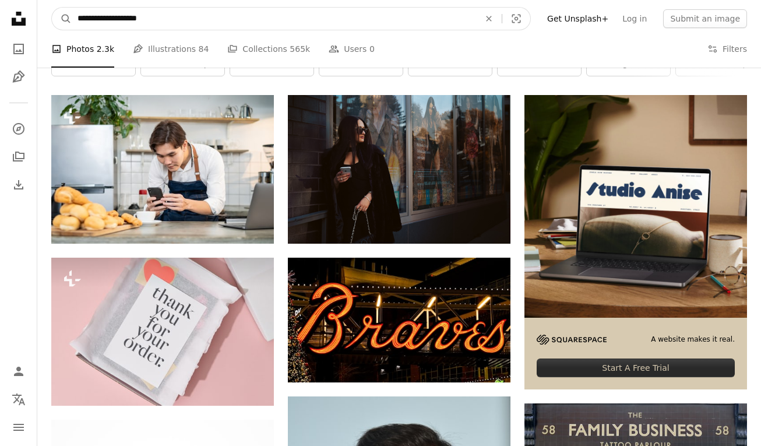
click at [104, 18] on input "**********" at bounding box center [274, 19] width 405 height 22
type input "*"
type input "*******"
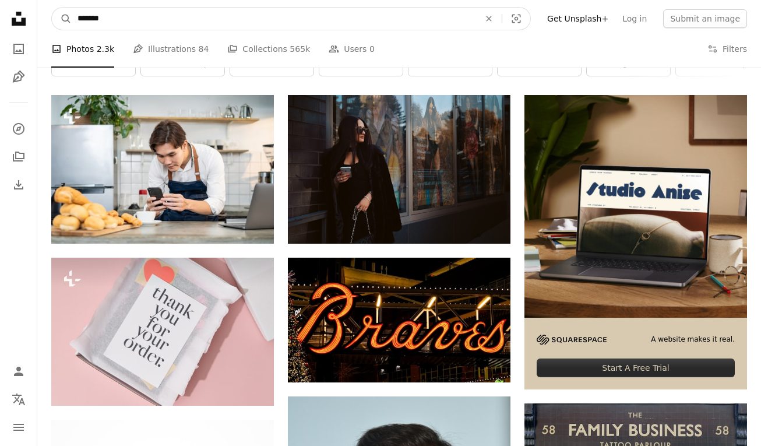
click at [62, 19] on button "A magnifying glass" at bounding box center [62, 19] width 20 height 22
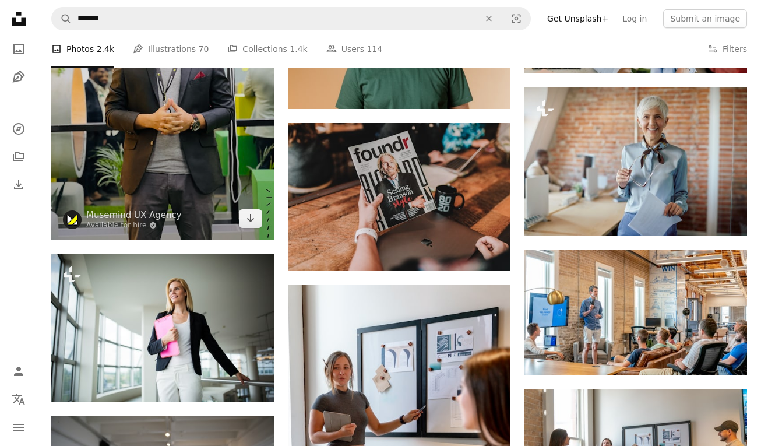
scroll to position [703, 0]
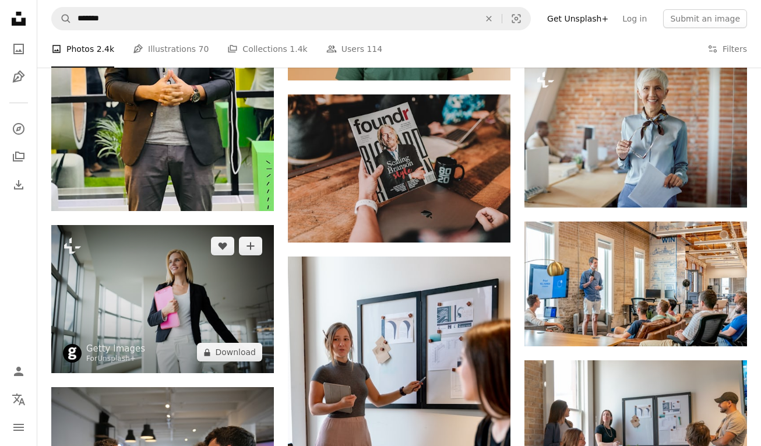
click at [206, 287] on img at bounding box center [162, 299] width 223 height 148
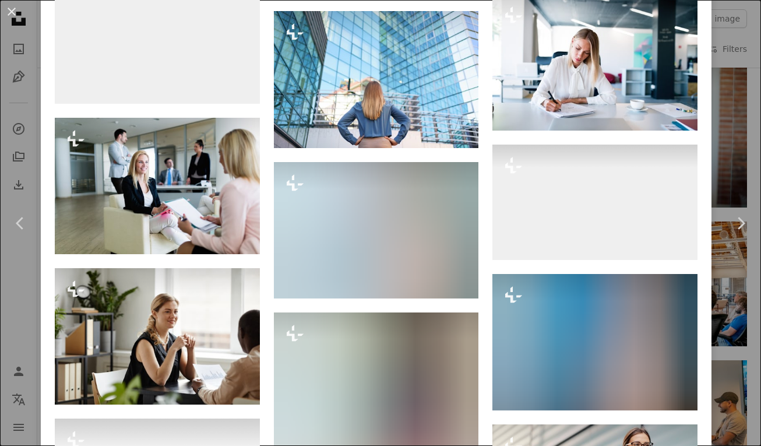
scroll to position [1810, 0]
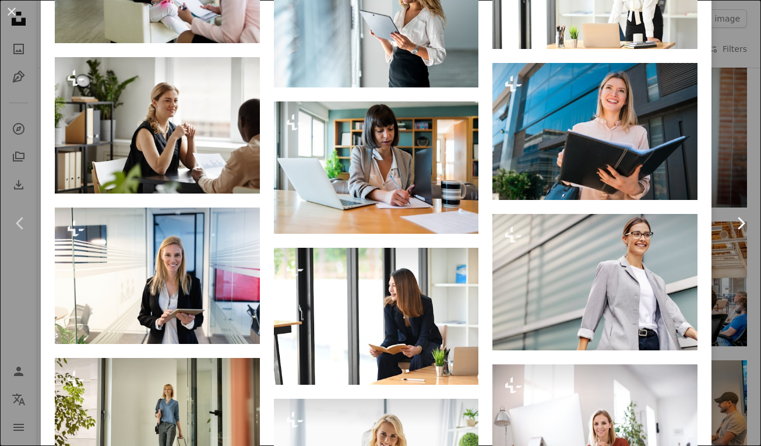
click at [729, 177] on link "Chevron right" at bounding box center [741, 223] width 41 height 112
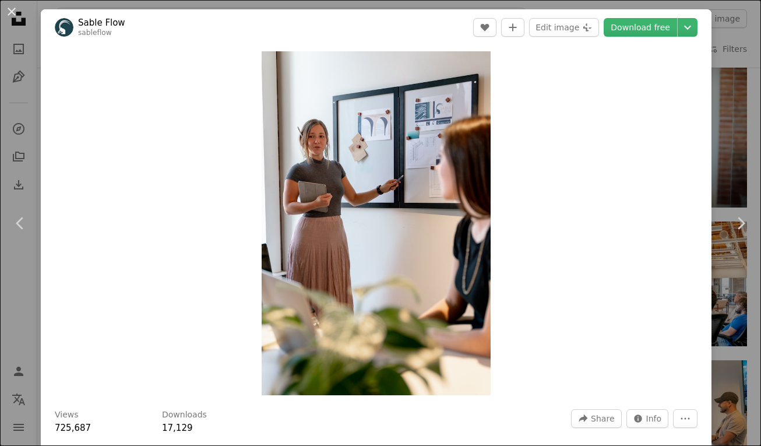
click at [732, 120] on div "An X shape Chevron left Chevron right Sable Flow sableflow A heart A plus sign …" at bounding box center [380, 223] width 761 height 446
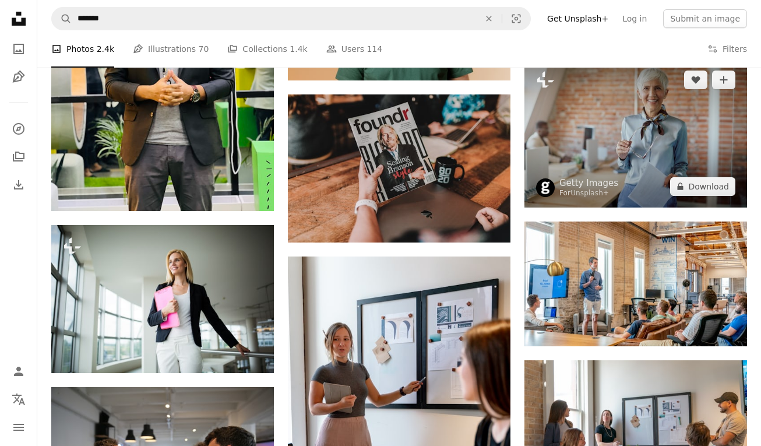
click at [657, 132] on img at bounding box center [636, 133] width 223 height 148
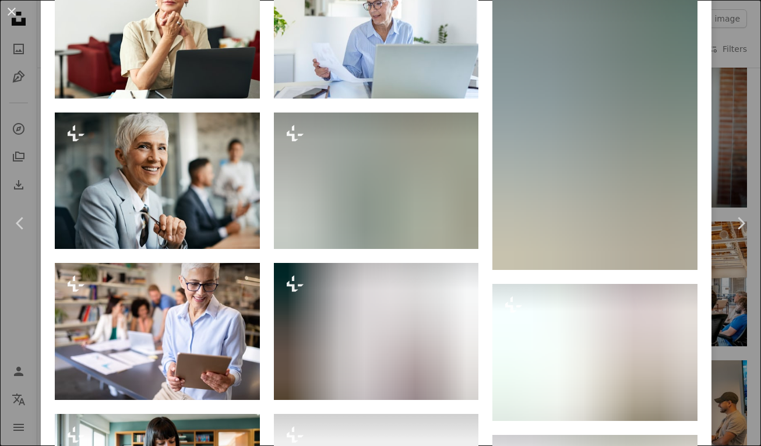
scroll to position [1071, 0]
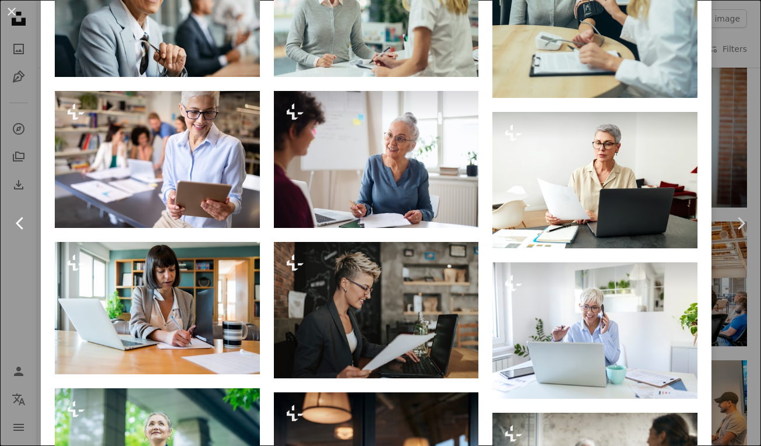
click at [25, 225] on icon "Chevron left" at bounding box center [20, 223] width 19 height 19
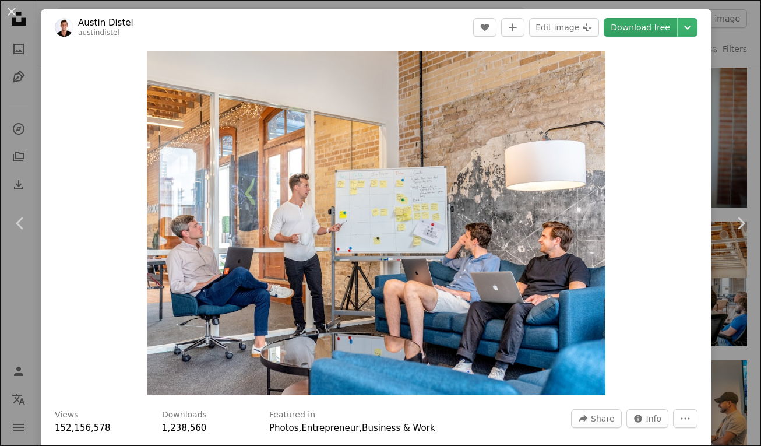
click at [660, 31] on link "Download free" at bounding box center [640, 27] width 73 height 19
